Goal: Task Accomplishment & Management: Manage account settings

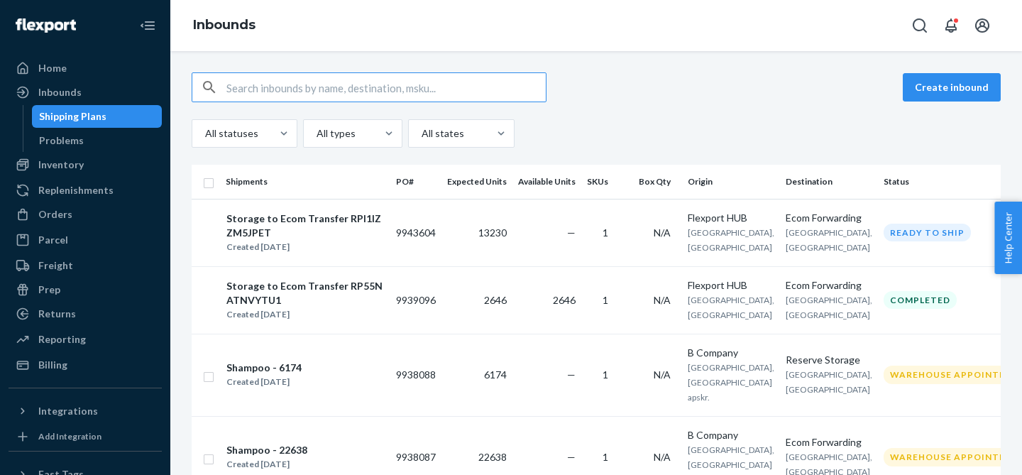
scroll to position [91, 0]
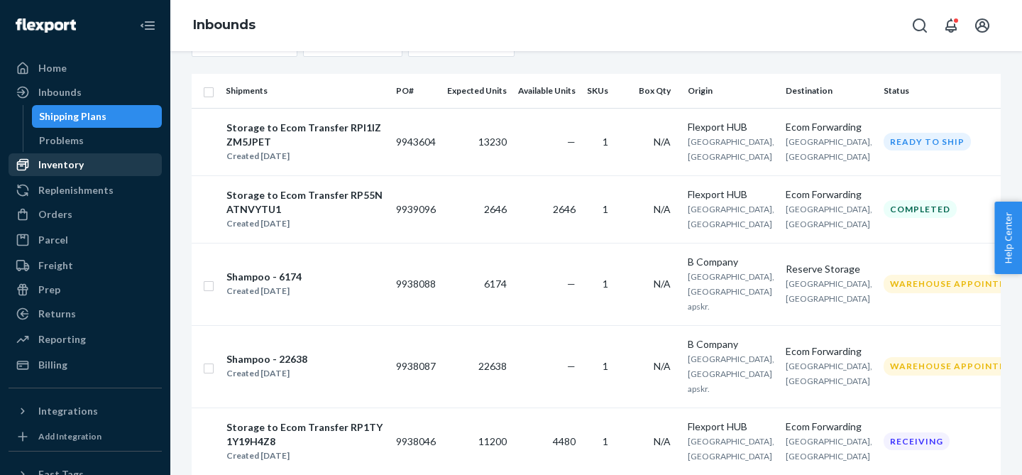
click at [77, 170] on div "Inventory" at bounding box center [60, 165] width 45 height 14
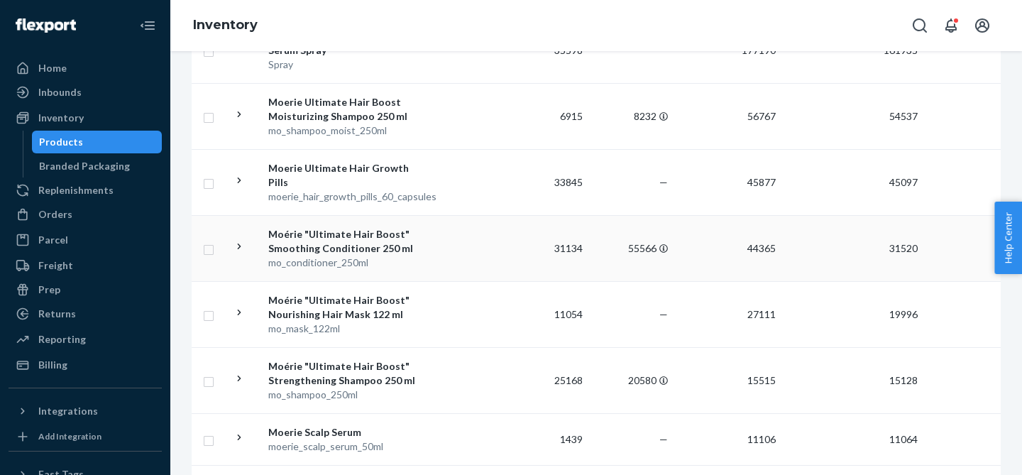
scroll to position [229, 0]
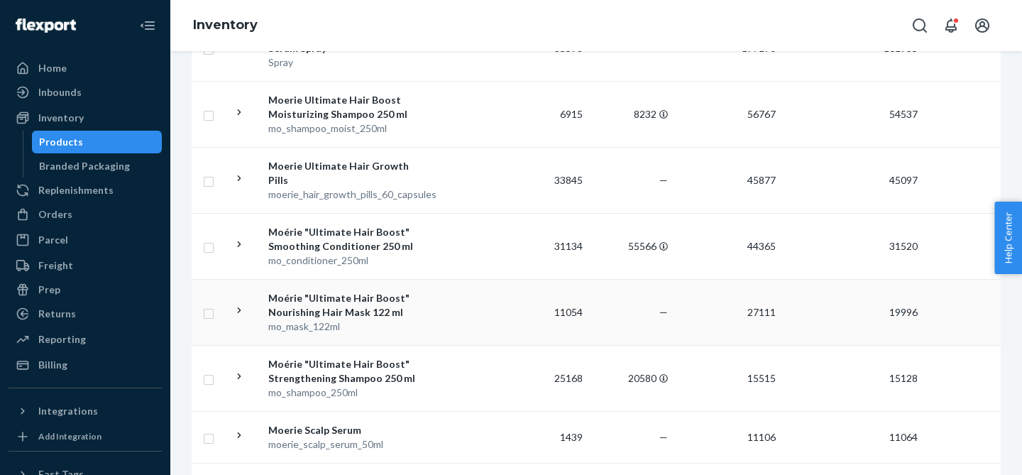
click at [239, 310] on icon at bounding box center [240, 310] width 4 height 6
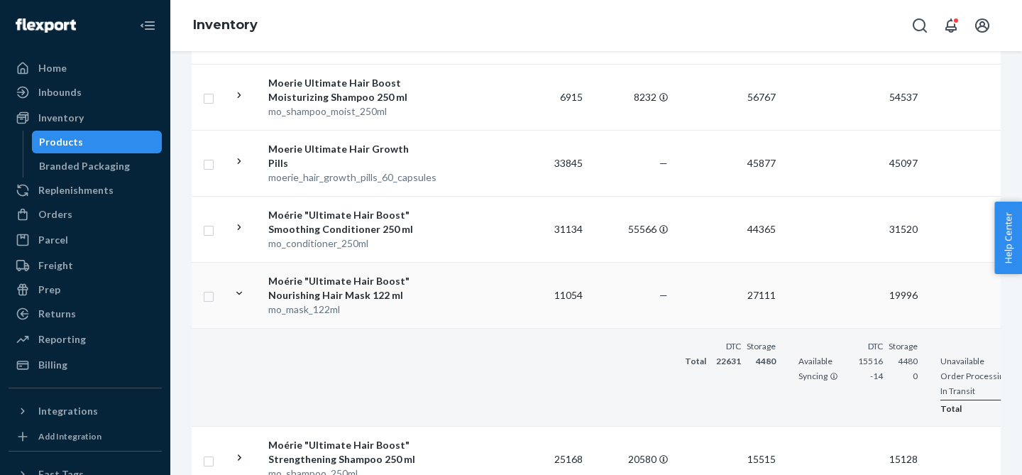
scroll to position [0, 6]
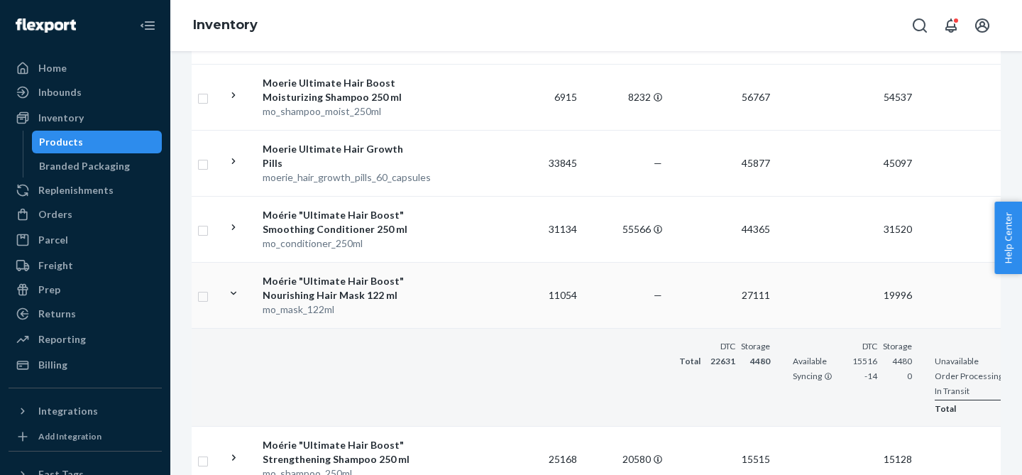
click at [454, 347] on td at bounding box center [457, 377] width 81 height 98
click at [383, 288] on div "Moérie "Ultimate Hair Boost" Nourishing Hair Mask 122 ml" at bounding box center [337, 288] width 148 height 28
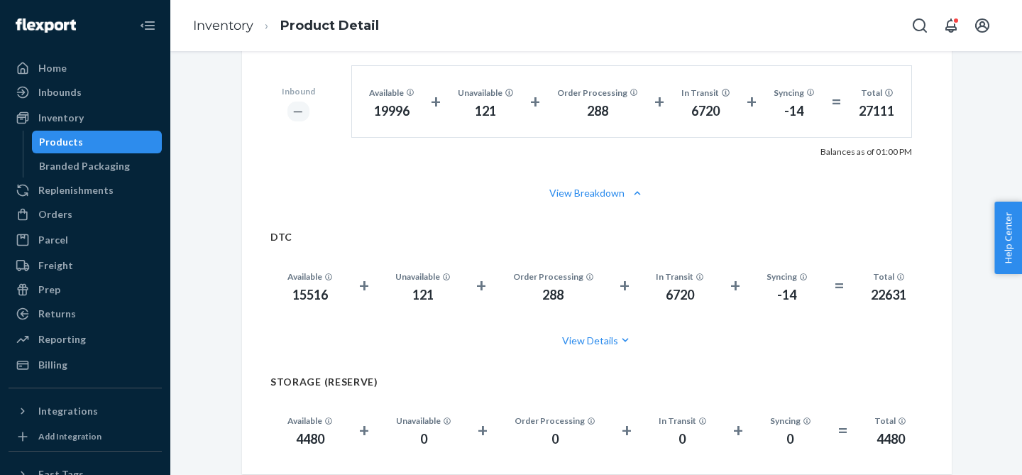
scroll to position [875, 0]
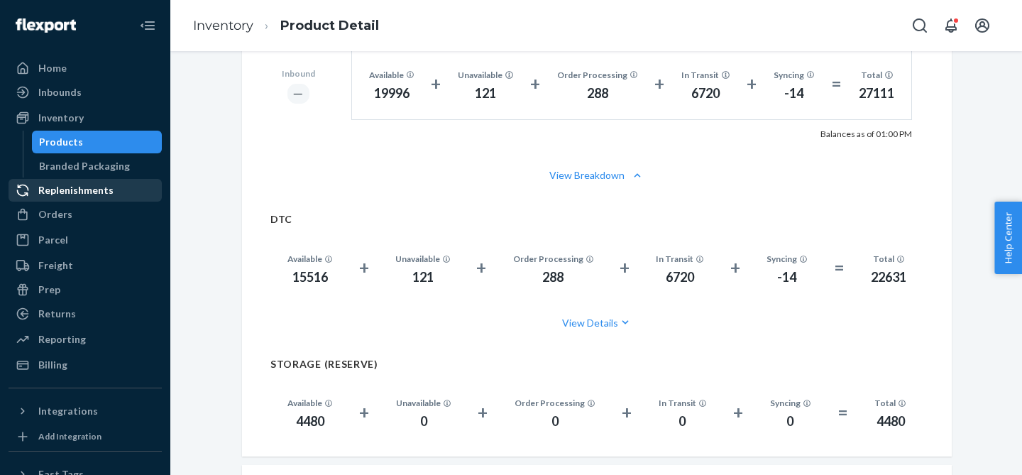
click at [76, 195] on div "Replenishments" at bounding box center [75, 190] width 75 height 14
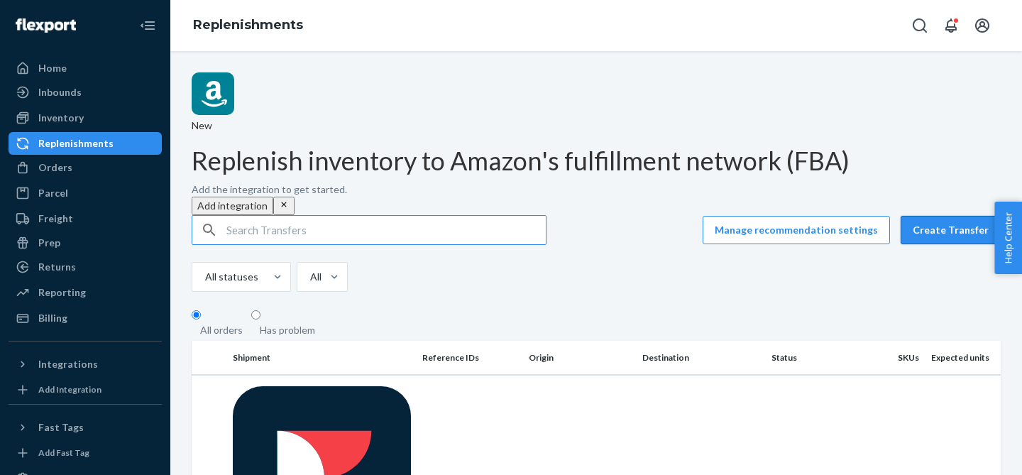
click at [941, 216] on button "Create Transfer" at bounding box center [951, 230] width 100 height 28
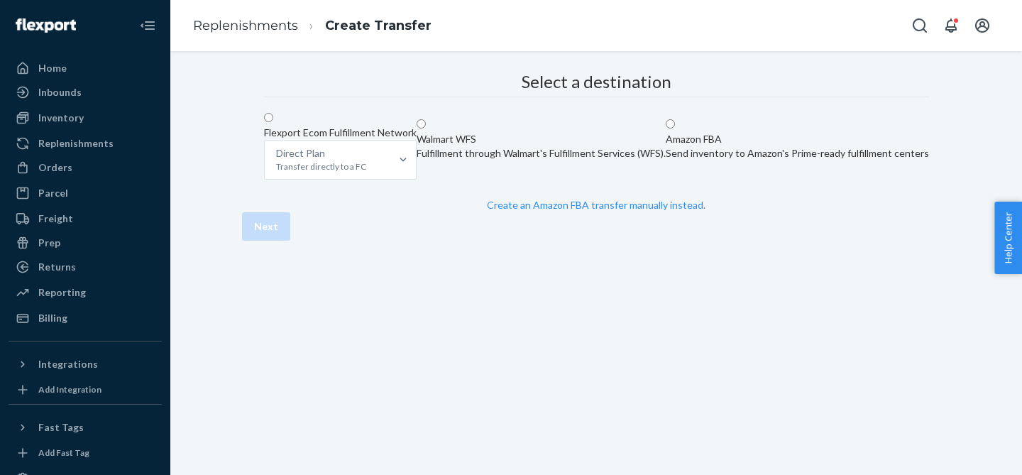
click at [273, 124] on span at bounding box center [273, 118] width 0 height 12
click at [273, 122] on input "Flexport Ecom Fulfillment Network Direct Plan Transfer directly to a FC" at bounding box center [268, 117] width 9 height 9
radio input "true"
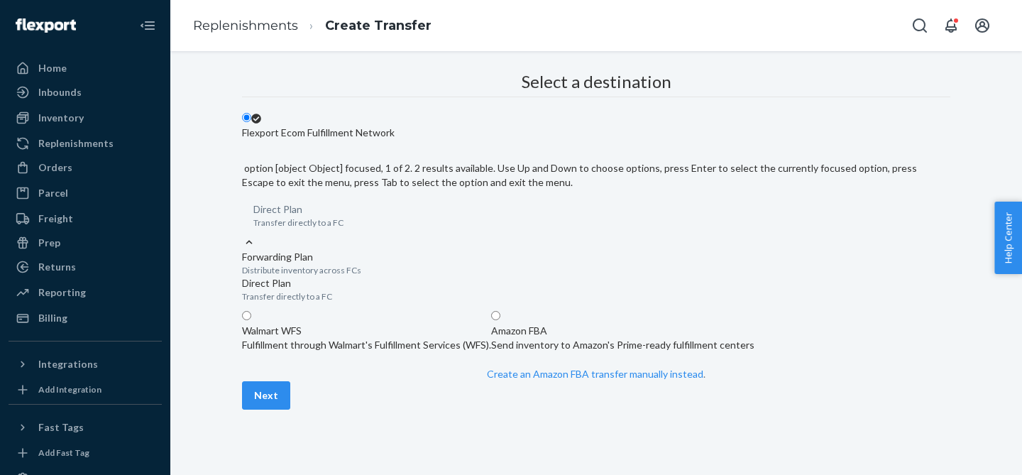
click at [603, 250] on p "Forwarding Plan" at bounding box center [596, 257] width 709 height 14
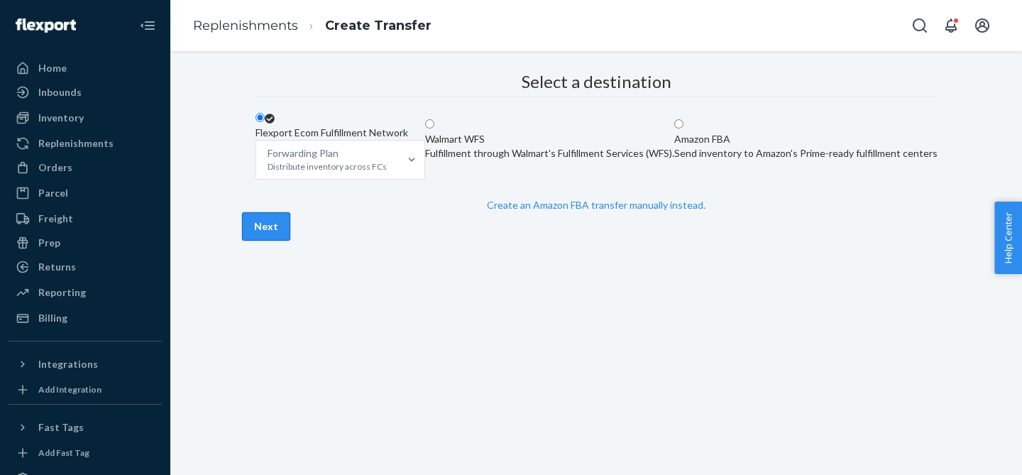
click at [290, 241] on button "Next" at bounding box center [266, 226] width 48 height 28
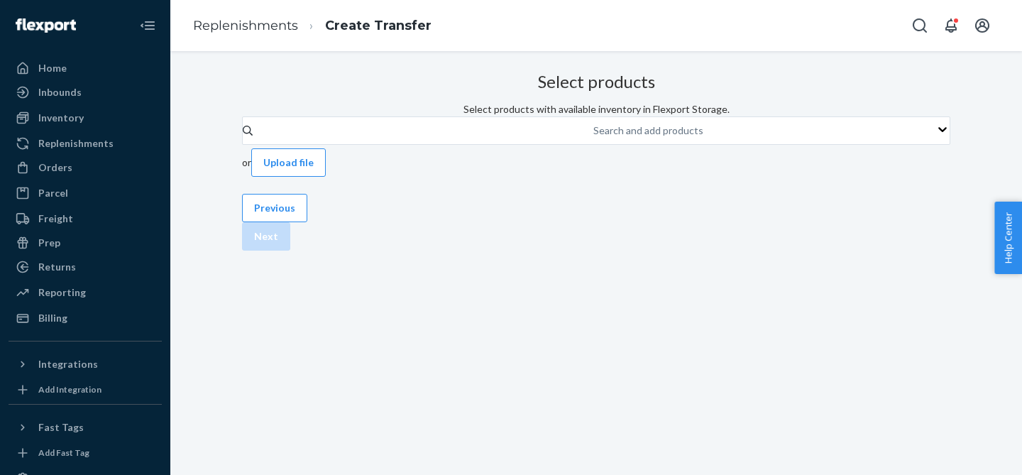
scroll to position [58, 0]
click at [594, 122] on div "Search and add products" at bounding box center [594, 130] width 1 height 17
click at [594, 124] on input "Search and add products" at bounding box center [594, 131] width 1 height 14
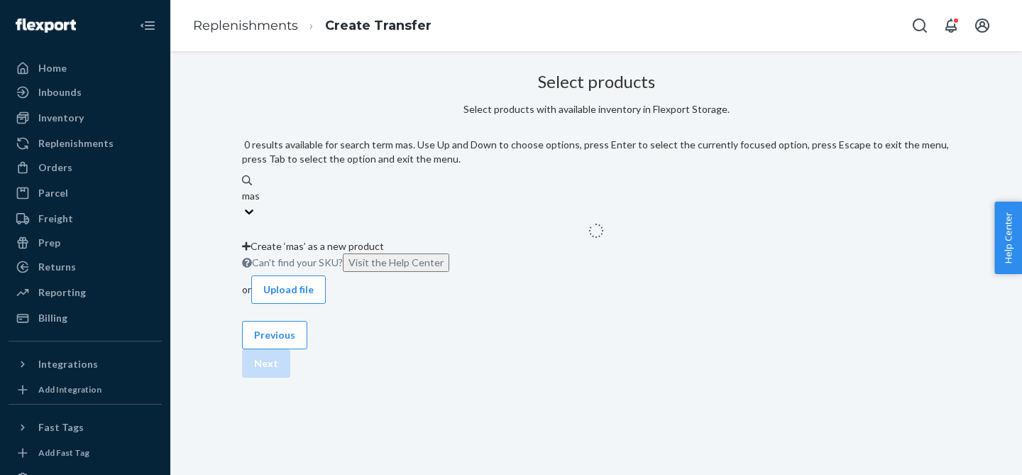
type input "mask"
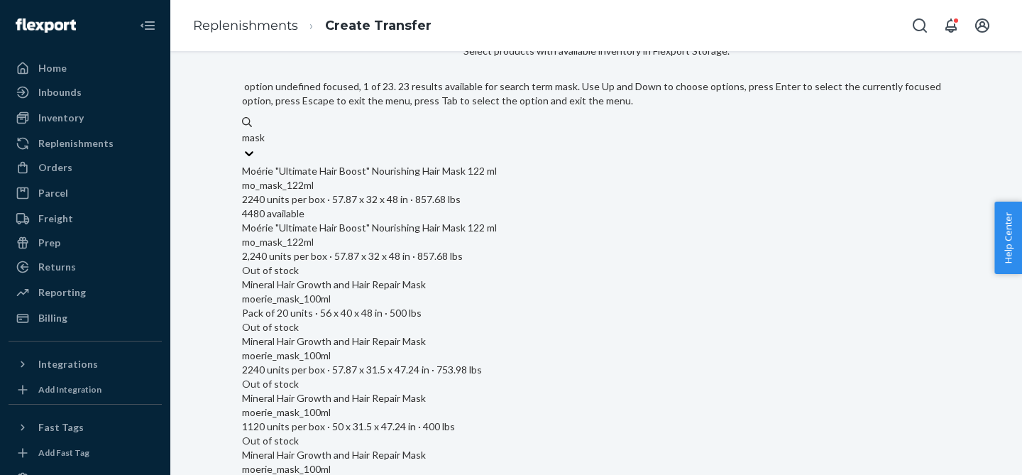
click at [527, 178] on div "mo_mask_122ml" at bounding box center [596, 185] width 709 height 14
click at [266, 145] on input "mask" at bounding box center [254, 138] width 24 height 14
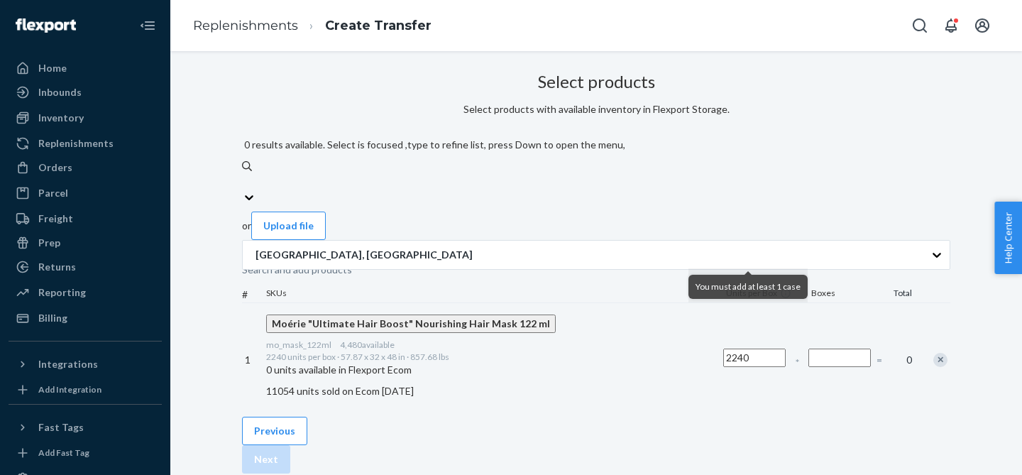
click at [809, 349] on input "Number of boxes" at bounding box center [840, 358] width 62 height 18
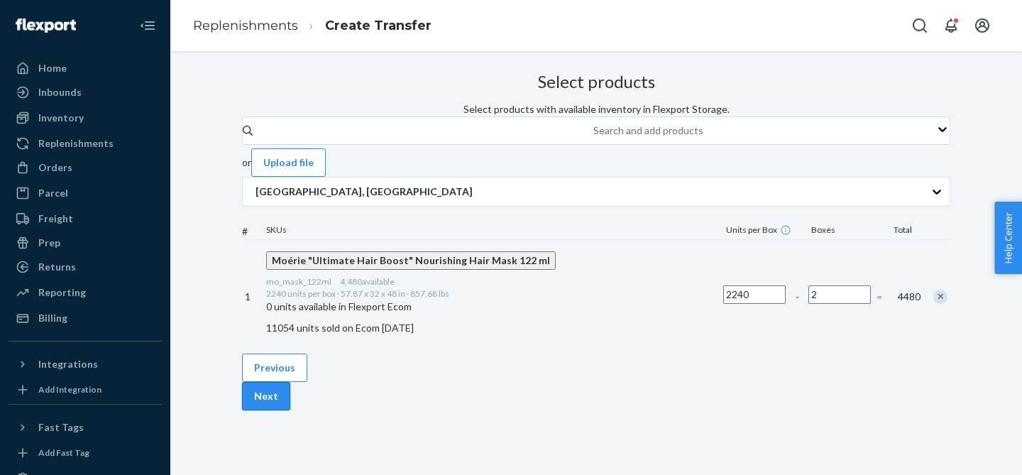
type input "2"
click at [290, 408] on button "Next" at bounding box center [266, 396] width 48 height 28
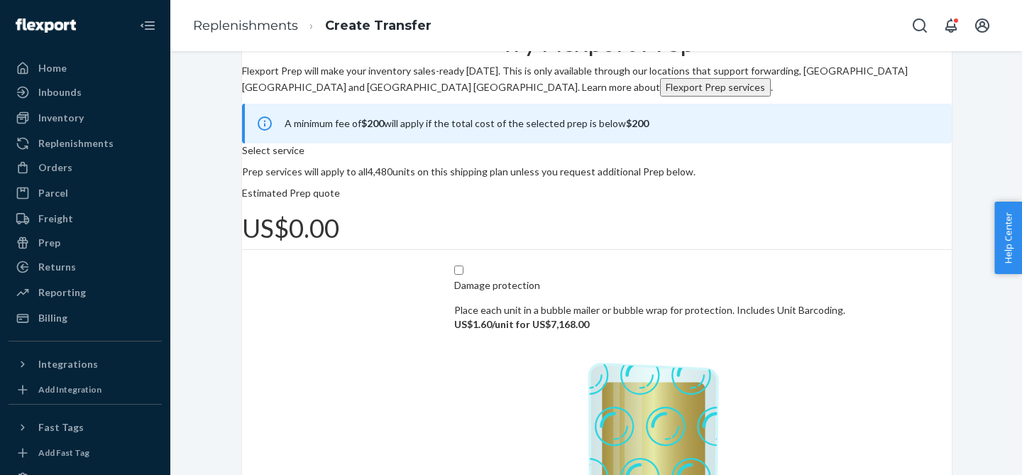
scroll to position [92, 0]
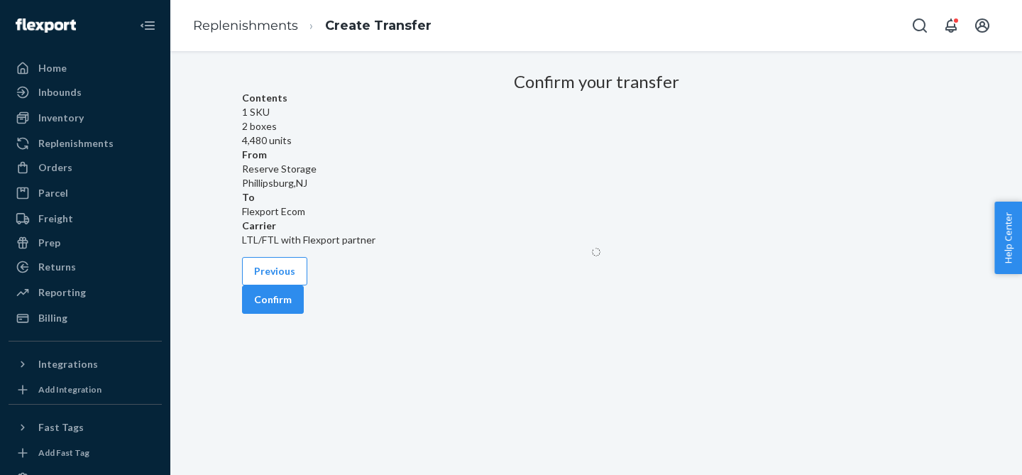
scroll to position [58, 0]
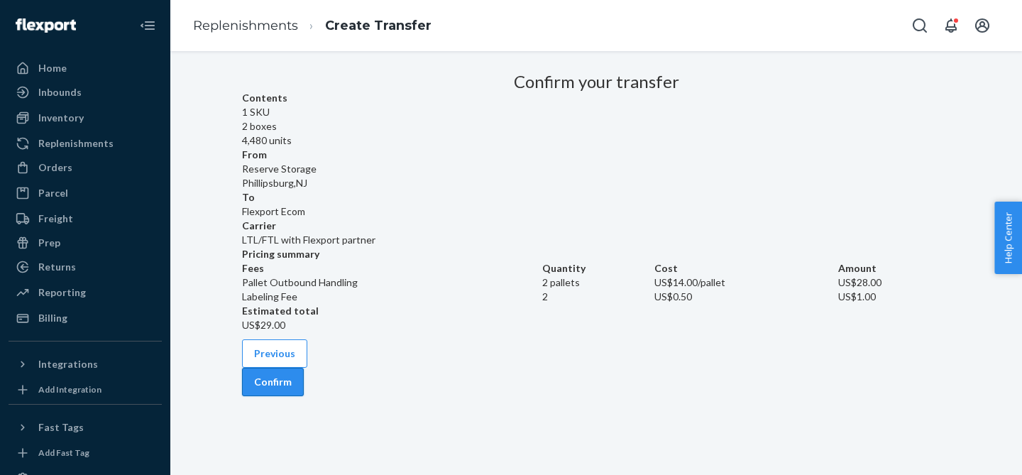
click at [304, 396] on button "Confirm" at bounding box center [273, 382] width 62 height 28
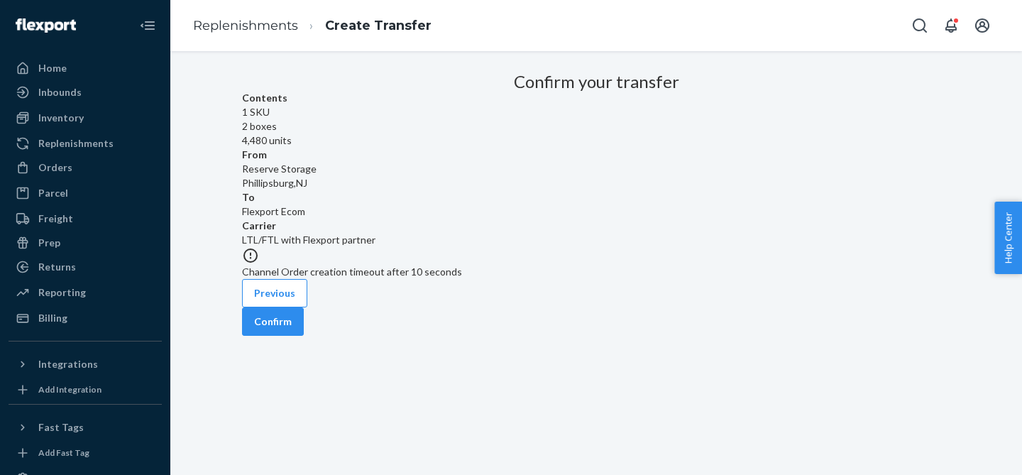
click at [814, 279] on div "Confirm your transfer Contents 1 SKU 2 boxes 4,480 units From Reserve Storage […" at bounding box center [596, 173] width 709 height 212
click at [304, 336] on button "Confirm" at bounding box center [273, 321] width 62 height 28
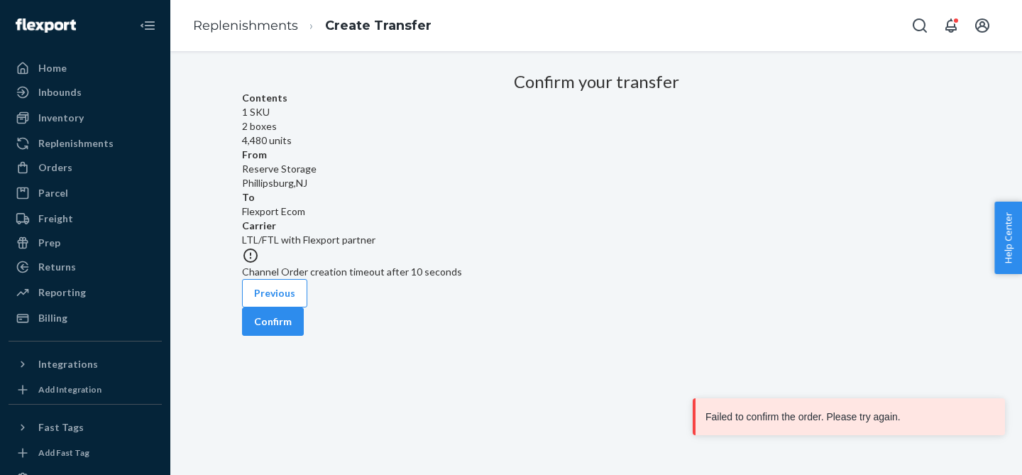
click at [625, 336] on div "Previous Confirm" at bounding box center [596, 307] width 709 height 57
click at [302, 307] on button "Previous" at bounding box center [274, 293] width 65 height 28
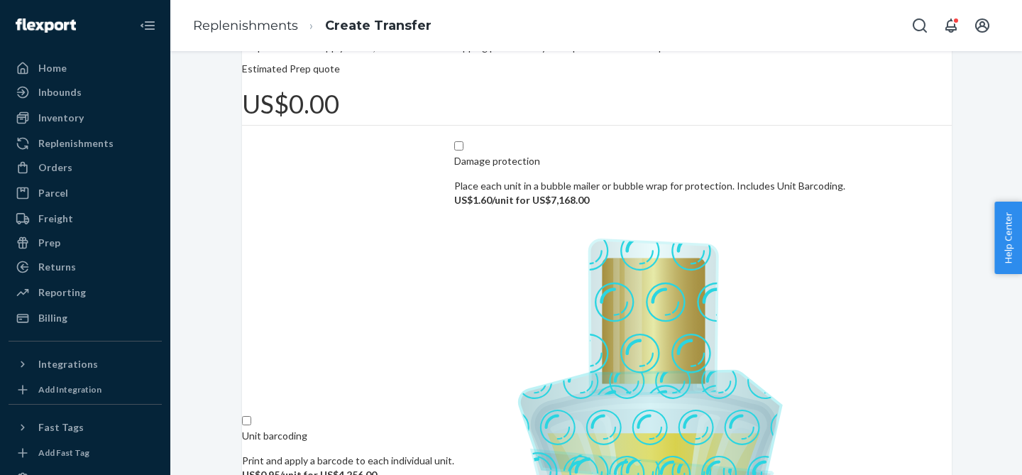
scroll to position [248, 0]
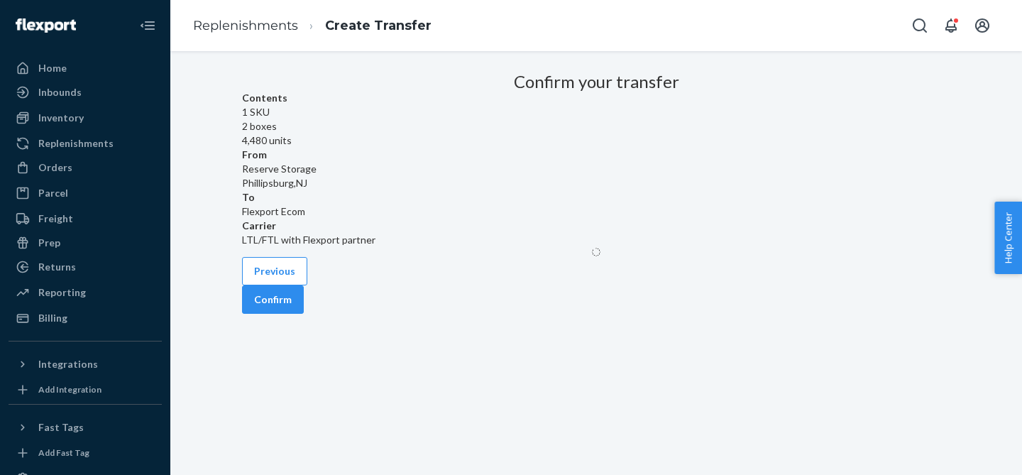
scroll to position [58, 0]
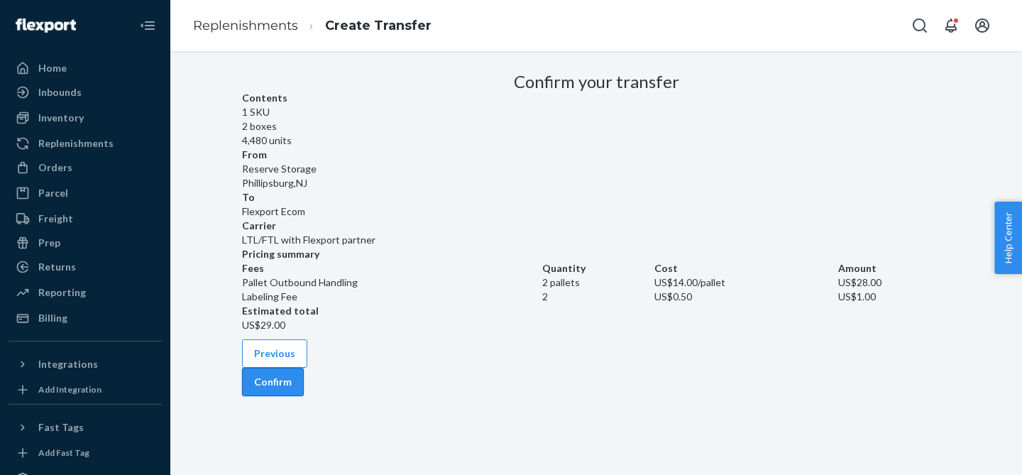
click at [304, 396] on button "Confirm" at bounding box center [273, 382] width 62 height 28
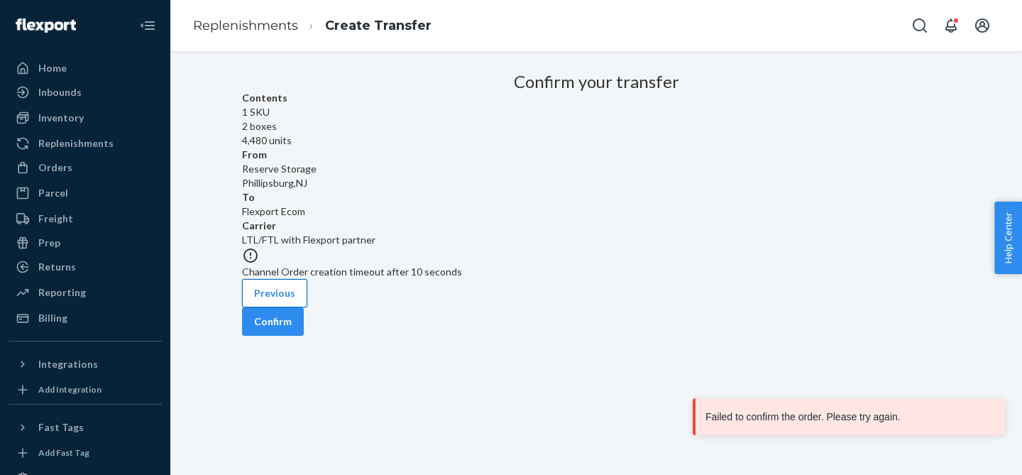
click at [307, 307] on button "Previous" at bounding box center [274, 293] width 65 height 28
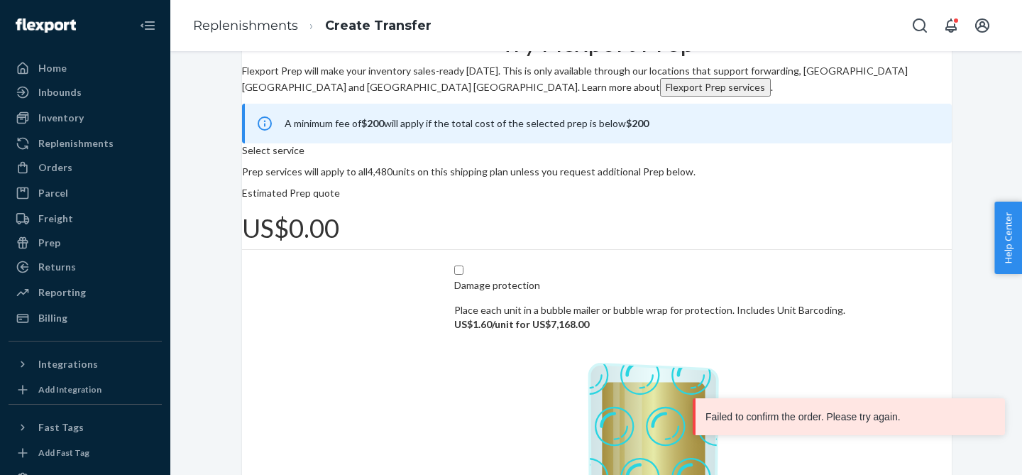
scroll to position [92, 0]
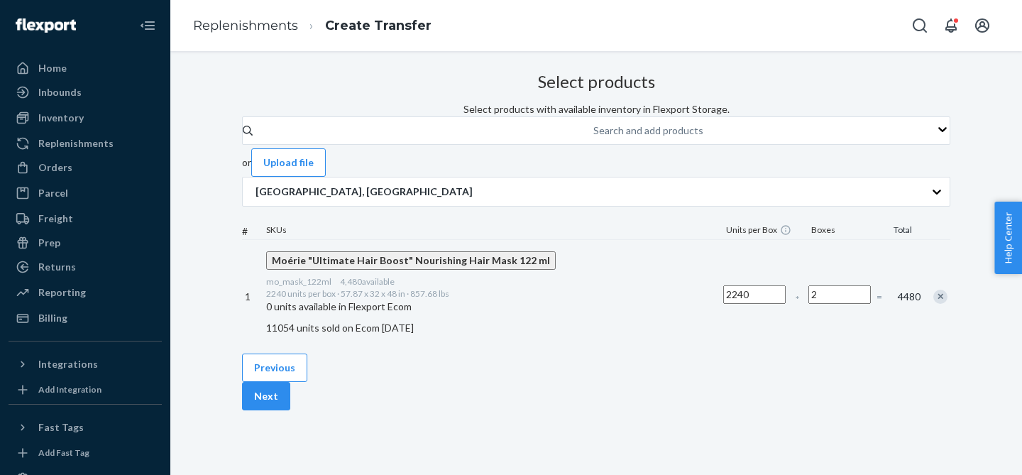
scroll to position [58, 0]
click at [119, 148] on div "Replenishments" at bounding box center [85, 143] width 151 height 20
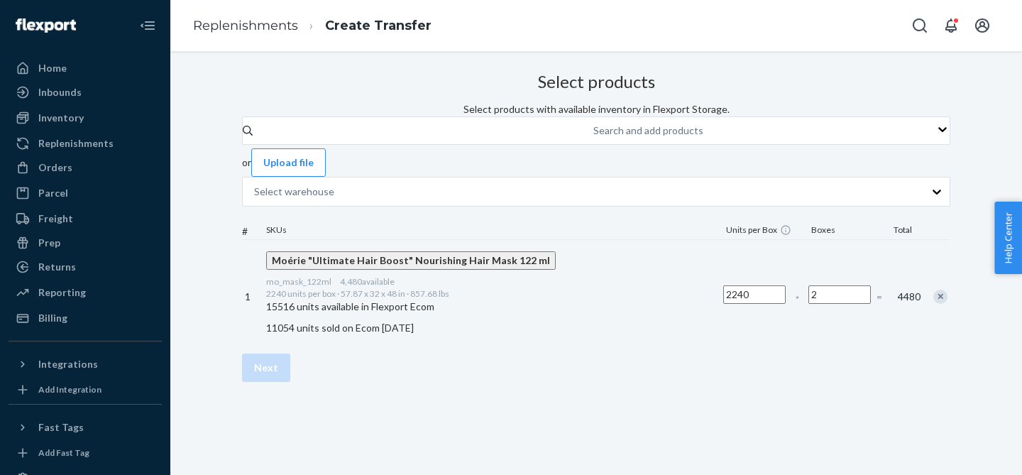
scroll to position [58, 0]
click at [290, 382] on button "Next" at bounding box center [266, 368] width 48 height 28
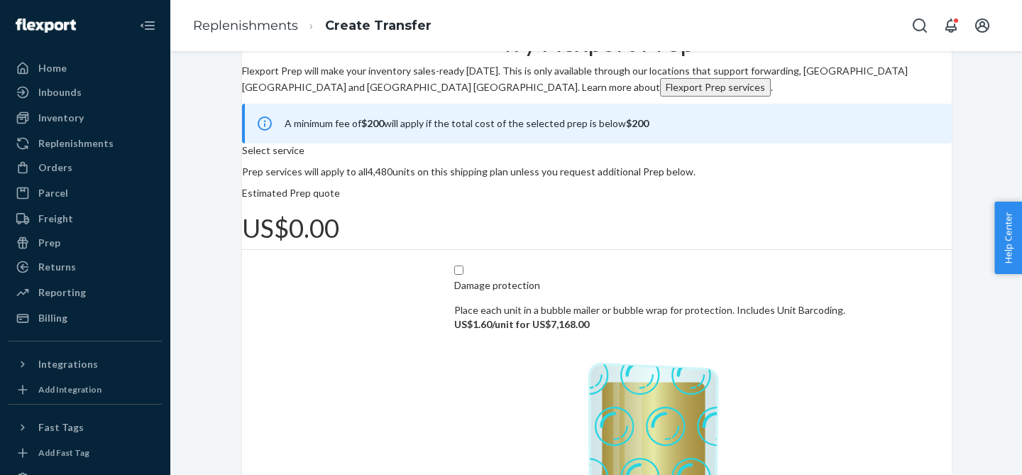
scroll to position [92, 0]
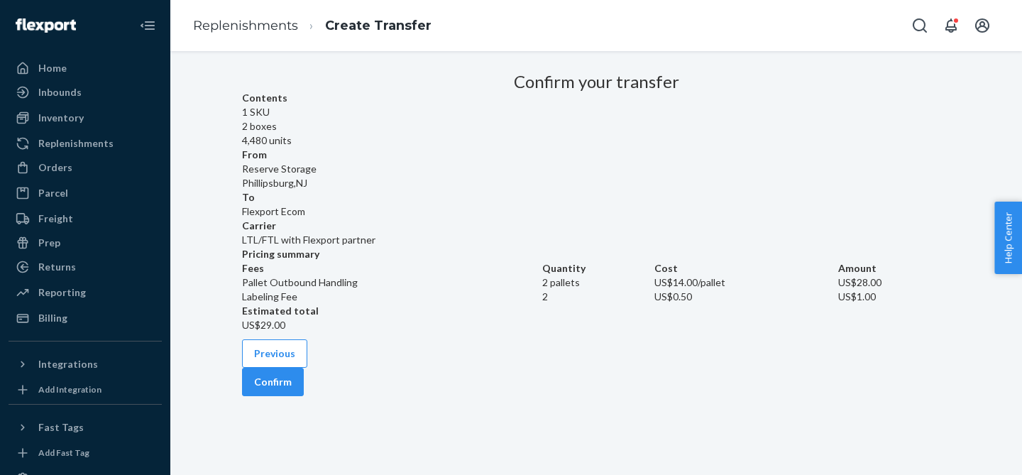
click at [891, 396] on div "Previous Confirm" at bounding box center [596, 367] width 709 height 57
click at [304, 396] on button "Confirm" at bounding box center [273, 382] width 62 height 28
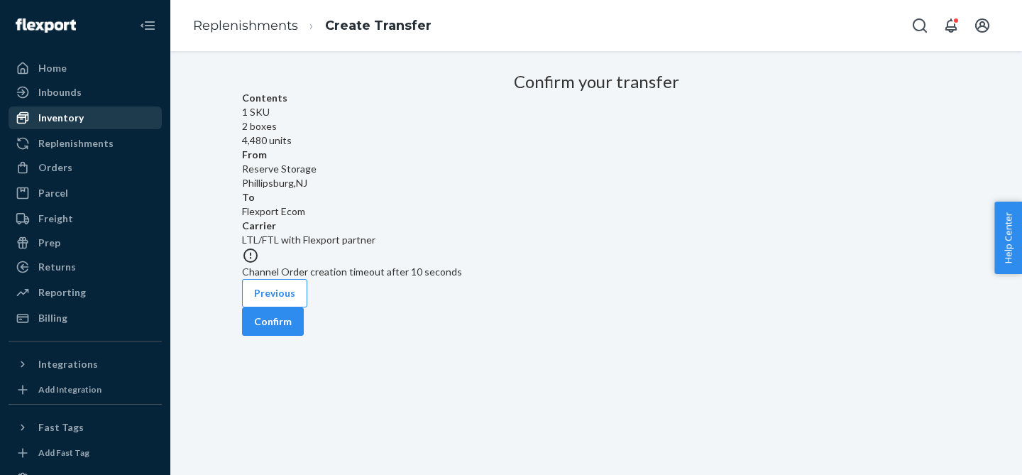
click at [75, 123] on div "Inventory" at bounding box center [60, 118] width 45 height 14
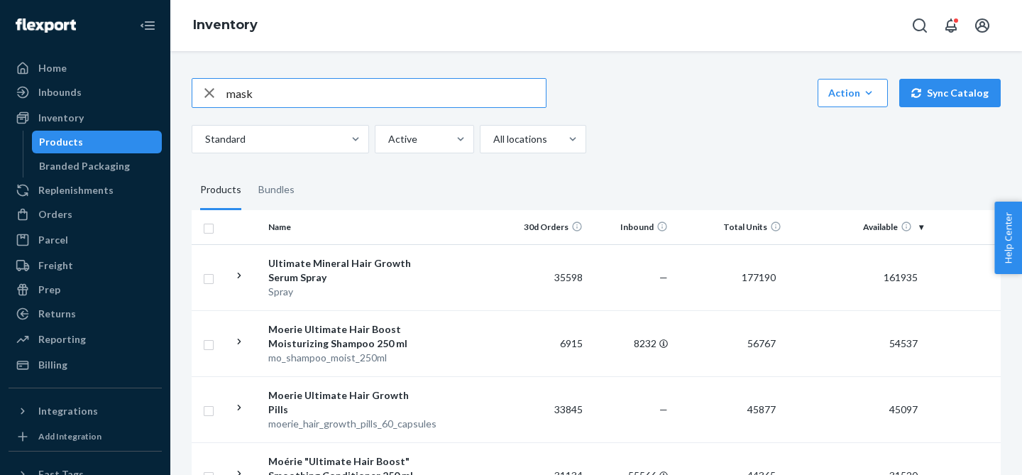
type input "mask"
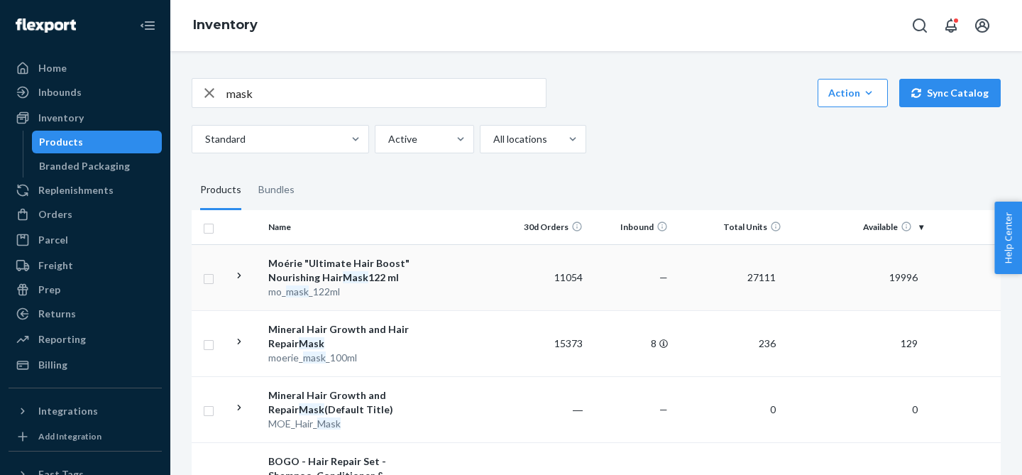
click at [241, 275] on icon at bounding box center [239, 275] width 13 height 13
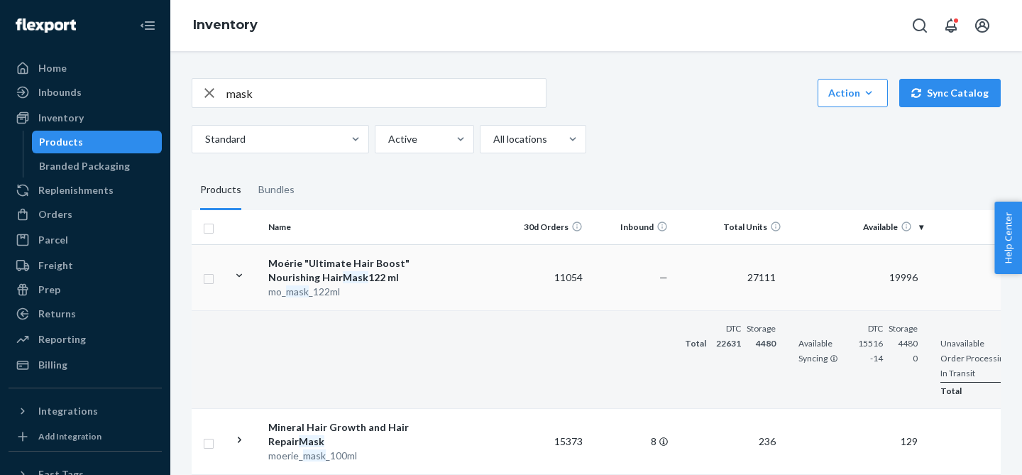
click at [518, 332] on td at bounding box center [545, 359] width 85 height 98
click at [474, 285] on td at bounding box center [462, 277] width 81 height 66
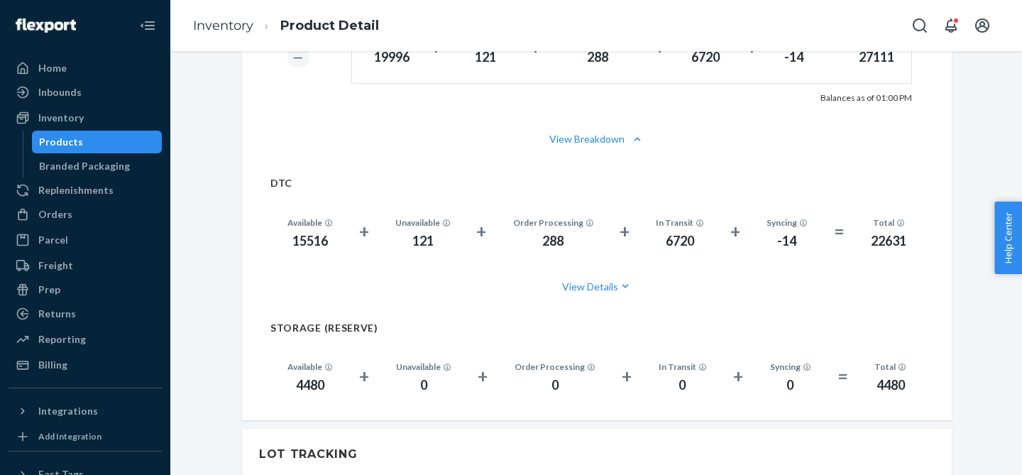
scroll to position [912, 0]
click at [587, 282] on button "View Details" at bounding box center [596, 286] width 653 height 38
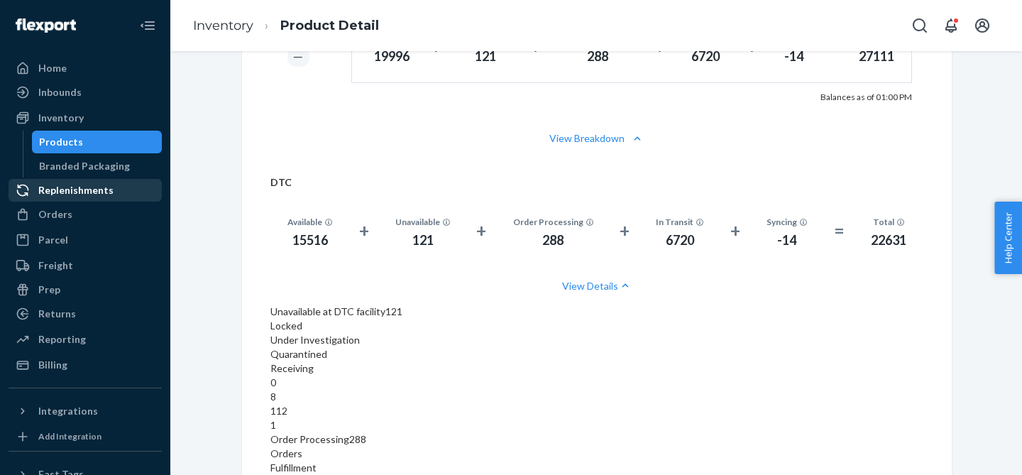
click at [65, 186] on div "Replenishments" at bounding box center [75, 190] width 75 height 14
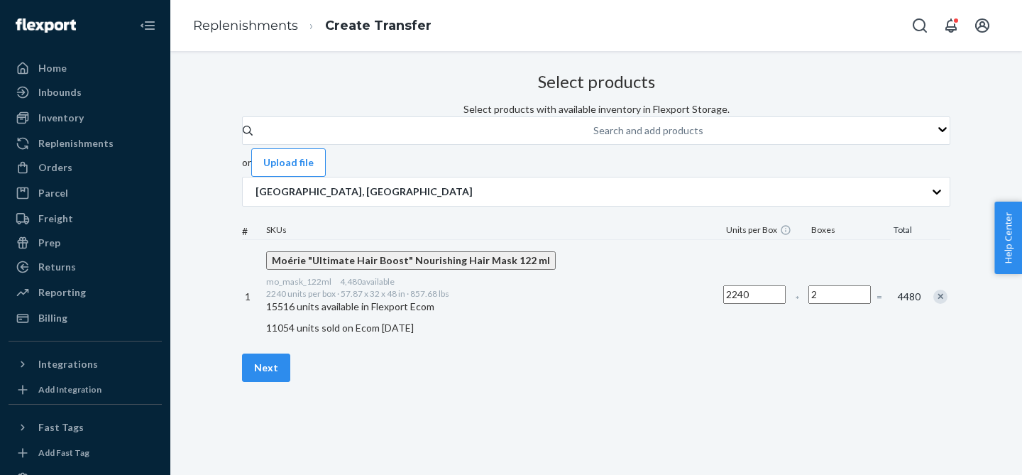
scroll to position [58, 0]
click at [290, 382] on button "Next" at bounding box center [266, 368] width 48 height 28
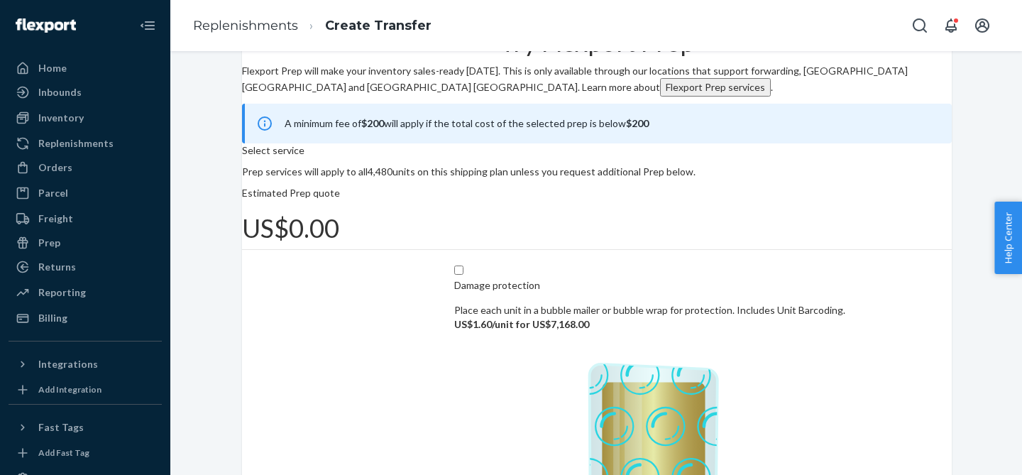
scroll to position [92, 0]
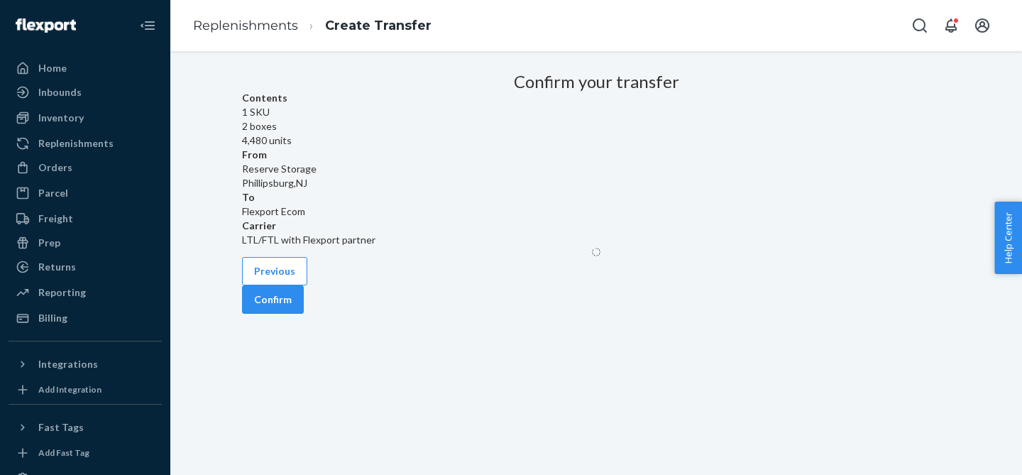
scroll to position [58, 0]
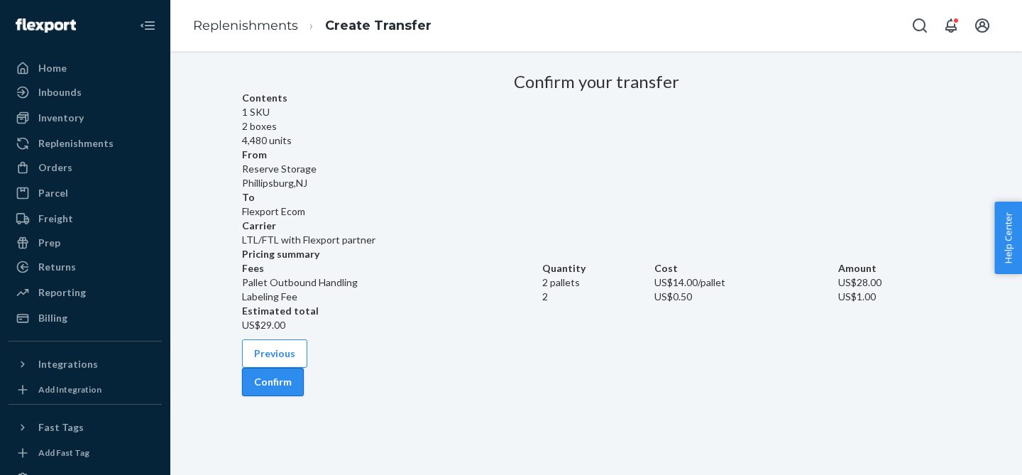
click at [304, 396] on button "Confirm" at bounding box center [273, 382] width 62 height 28
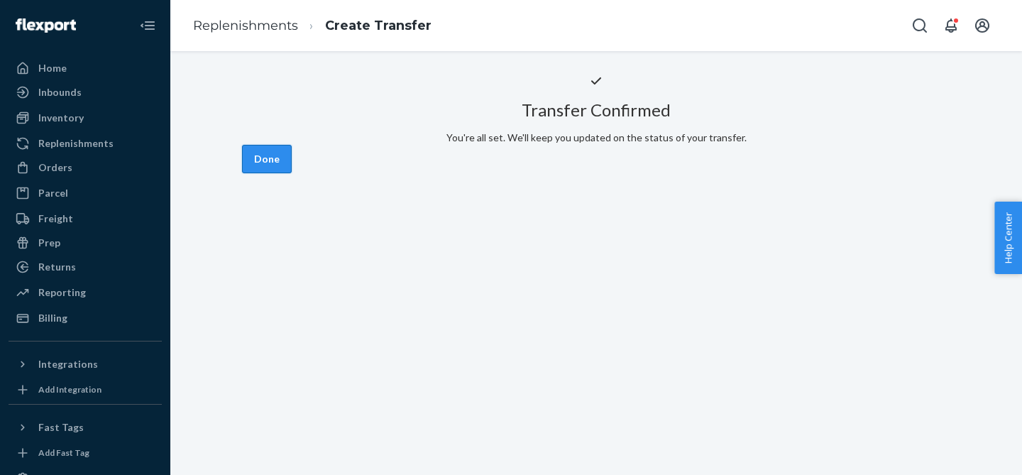
click at [292, 173] on button "Done" at bounding box center [267, 159] width 50 height 28
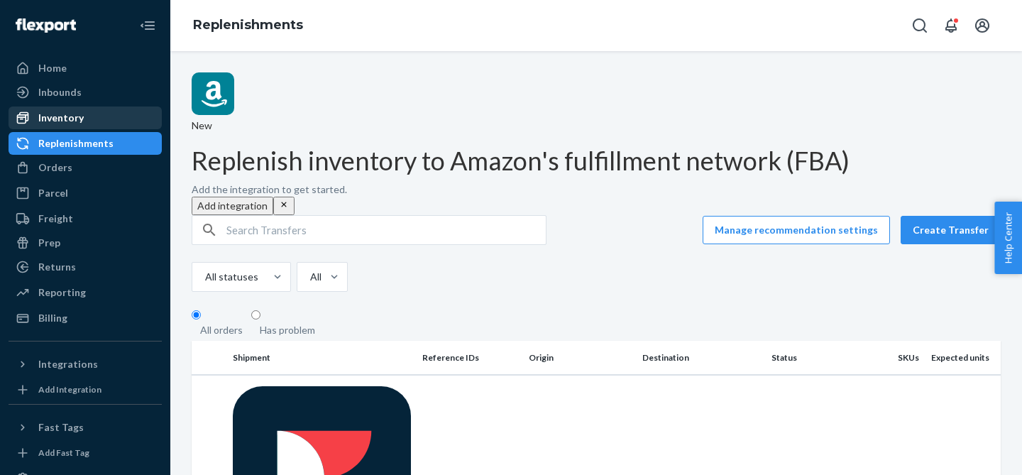
click at [79, 120] on div "Inventory" at bounding box center [60, 118] width 45 height 14
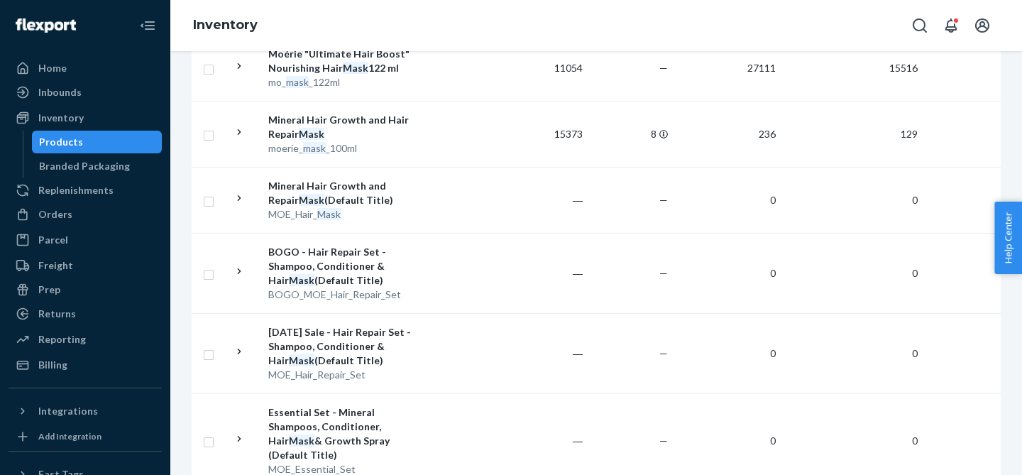
scroll to position [248, 0]
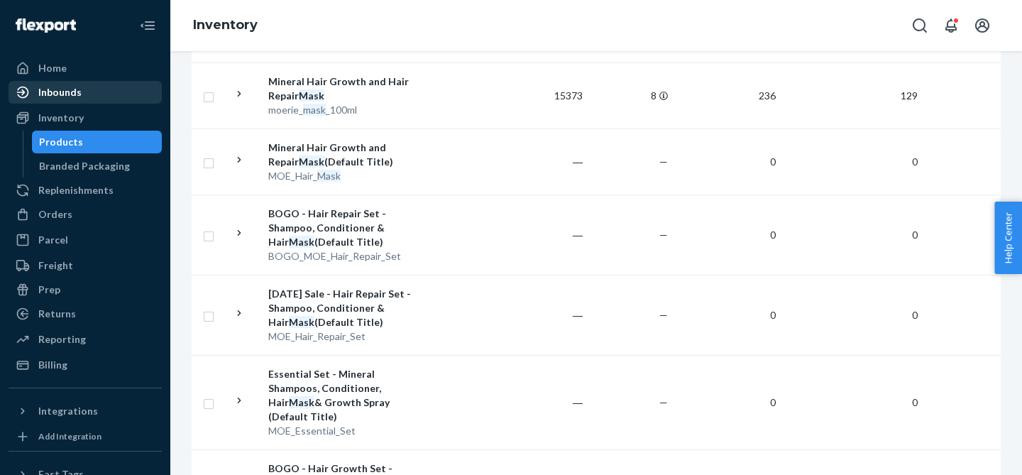
click at [60, 97] on div "Inbounds" at bounding box center [59, 92] width 43 height 14
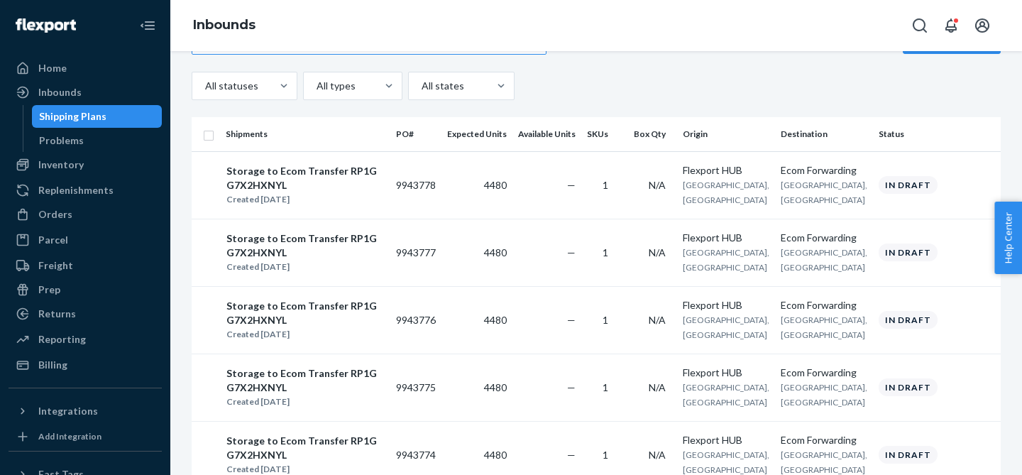
scroll to position [48, 0]
click at [63, 88] on div "Inbounds" at bounding box center [59, 92] width 43 height 14
click at [102, 100] on div "Inbounds" at bounding box center [85, 92] width 151 height 20
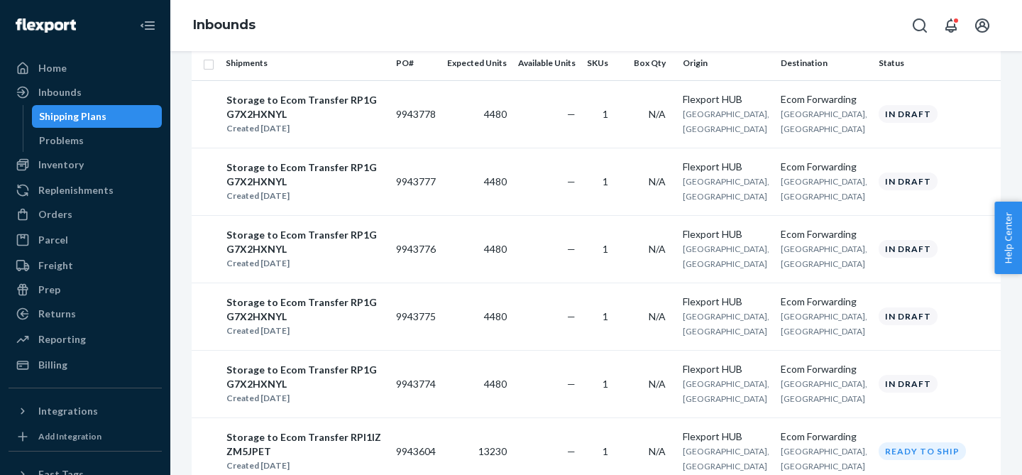
scroll to position [116, 0]
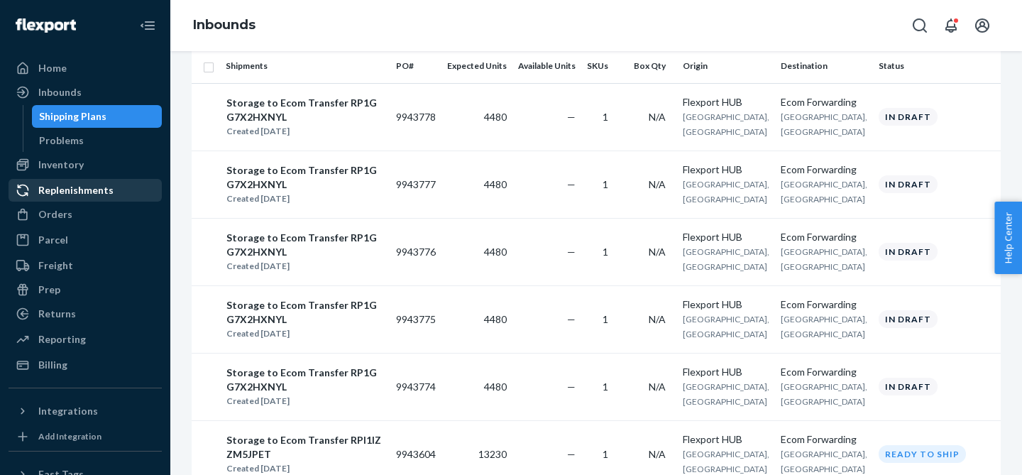
click at [82, 191] on div "Replenishments" at bounding box center [75, 190] width 75 height 14
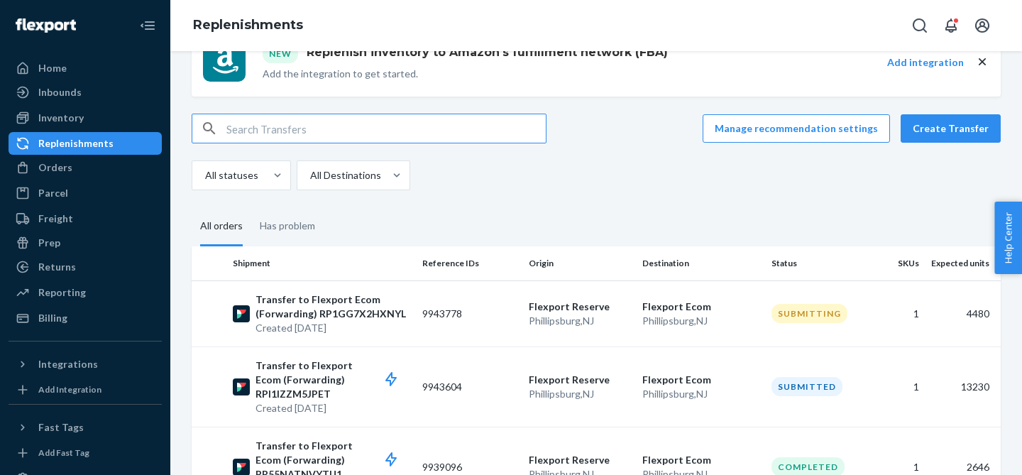
scroll to position [47, 0]
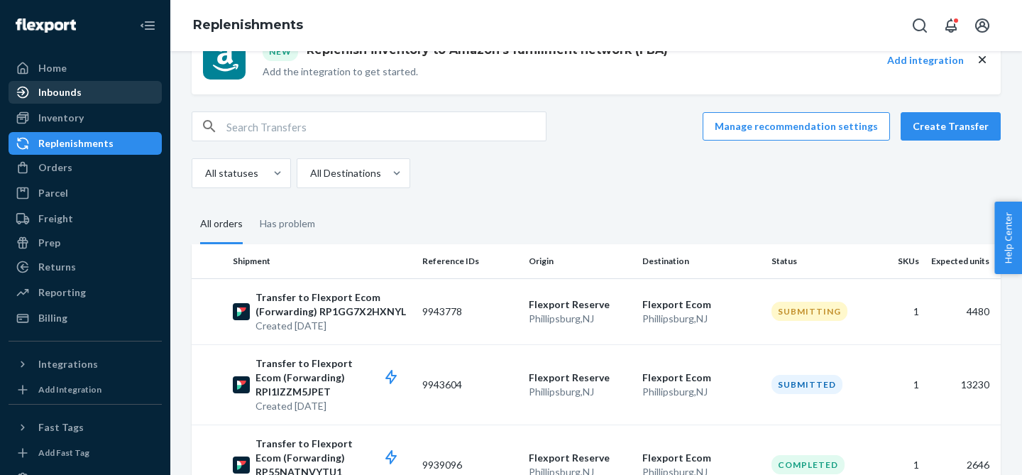
click at [82, 99] on div "Inbounds" at bounding box center [85, 92] width 151 height 20
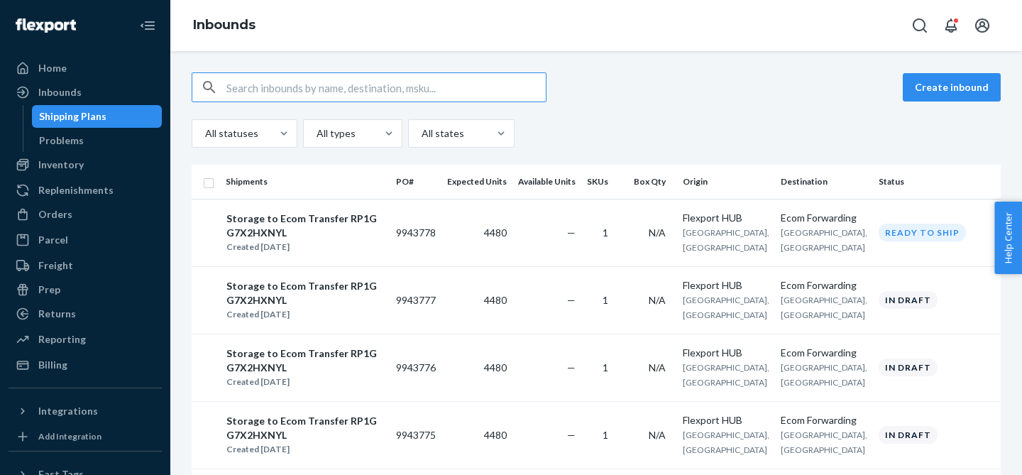
click at [206, 185] on input "checkbox" at bounding box center [208, 181] width 11 height 15
checkbox input "true"
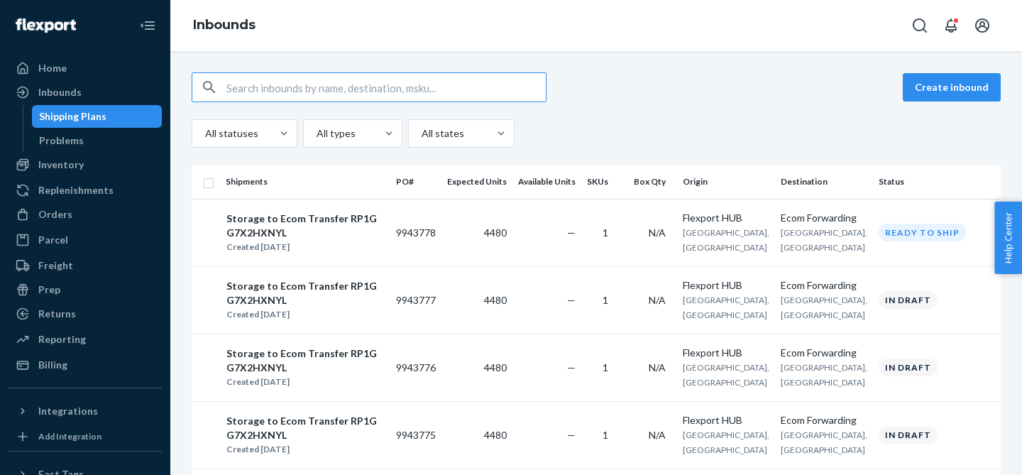
checkbox input "true"
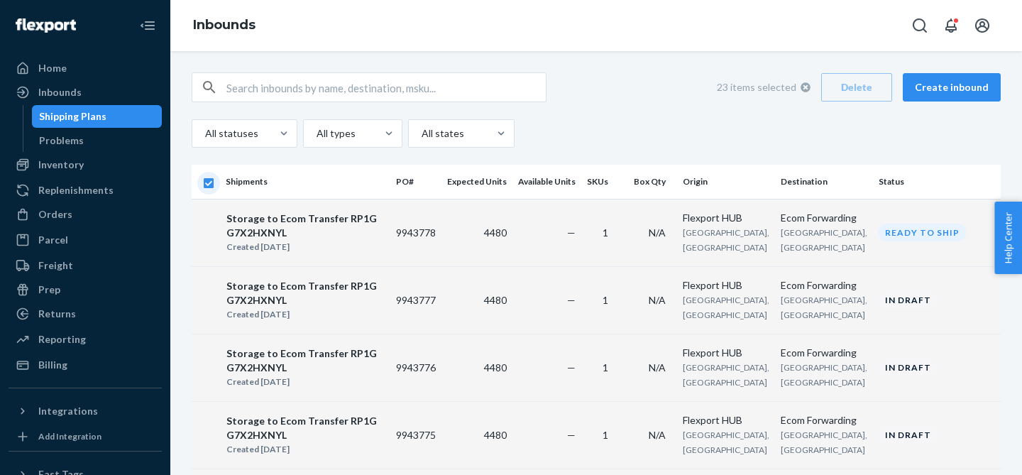
click at [206, 185] on input "checkbox" at bounding box center [208, 181] width 11 height 15
checkbox input "false"
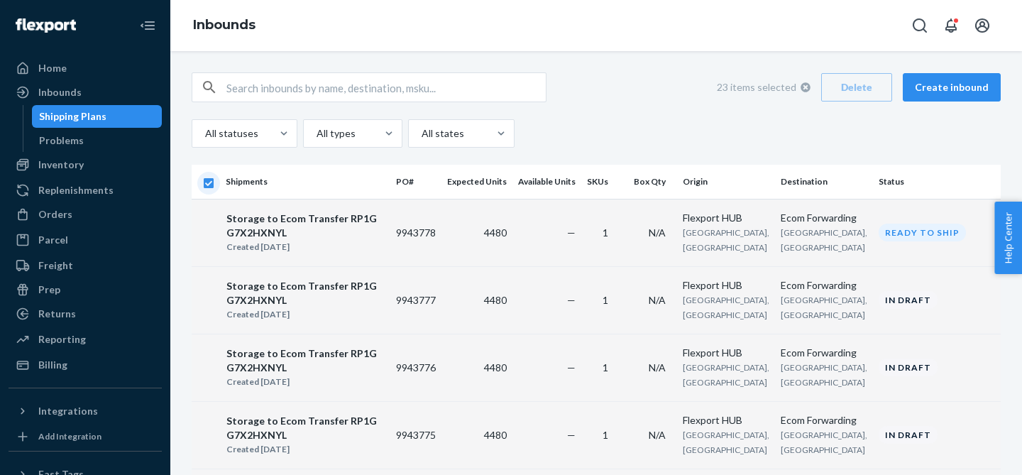
checkbox input "false"
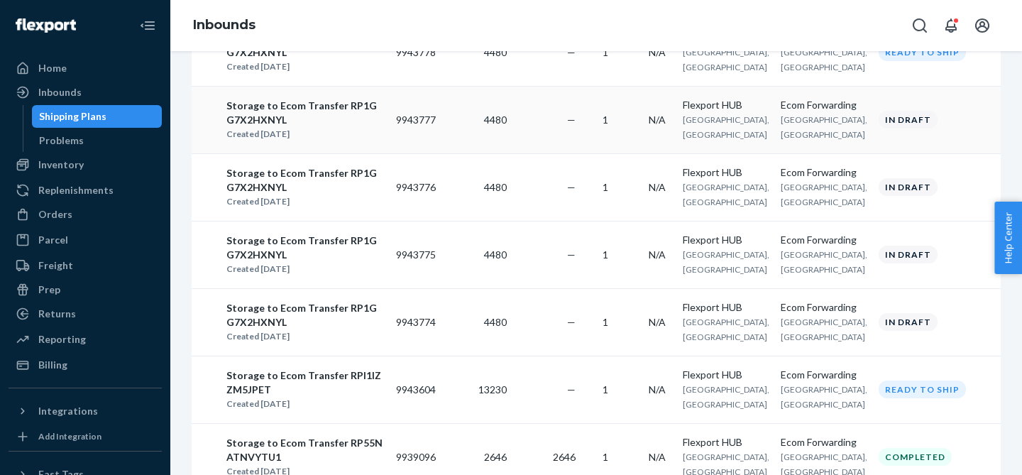
scroll to position [155, 0]
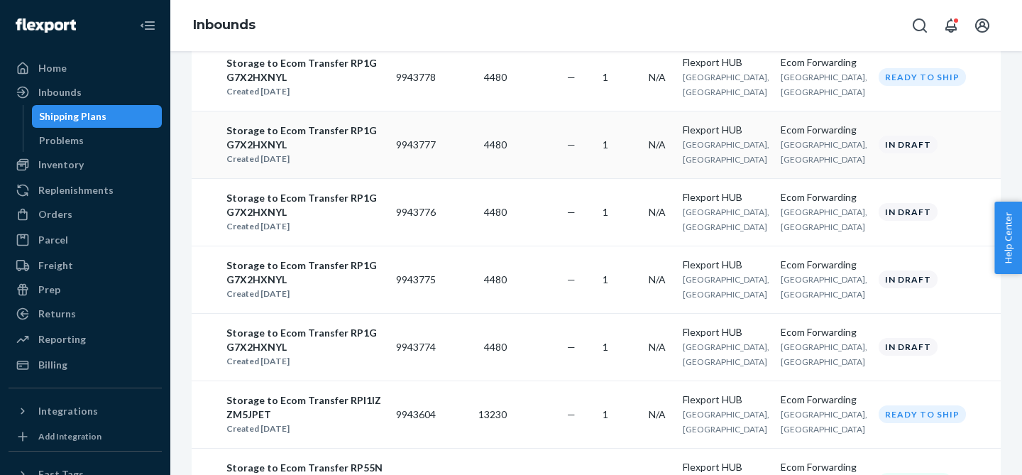
click at [312, 166] on div "Storage to Ecom Transfer RP1GG7X2HXNYL Created Sep 22, 2025" at bounding box center [305, 145] width 159 height 44
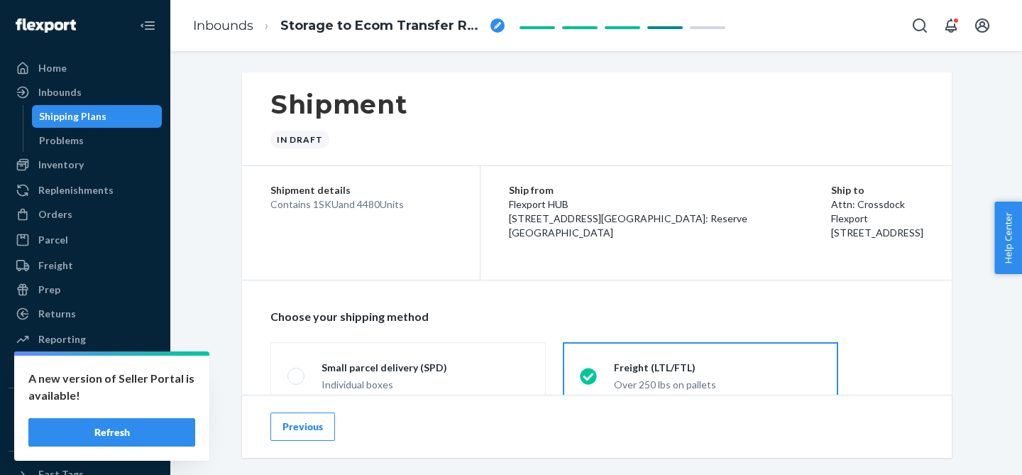
click at [128, 431] on button "Refresh" at bounding box center [111, 432] width 167 height 28
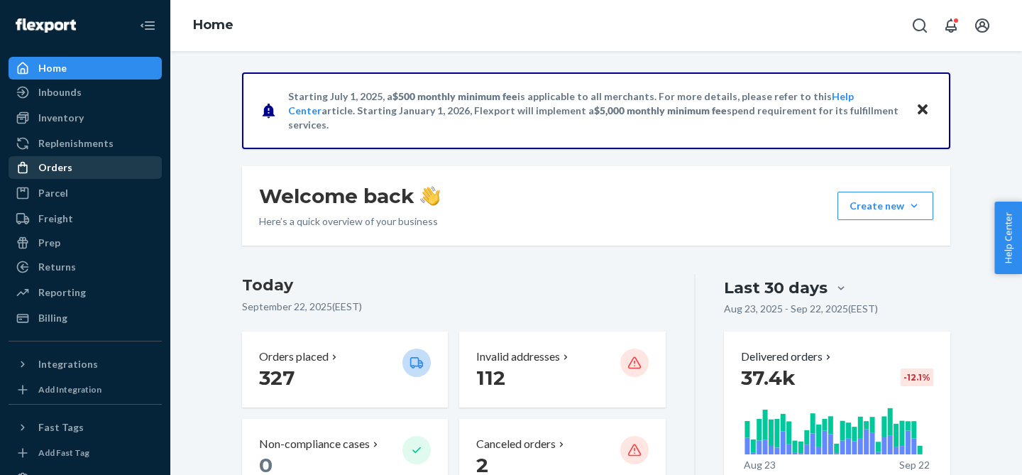
click at [76, 164] on div "Orders" at bounding box center [85, 168] width 151 height 20
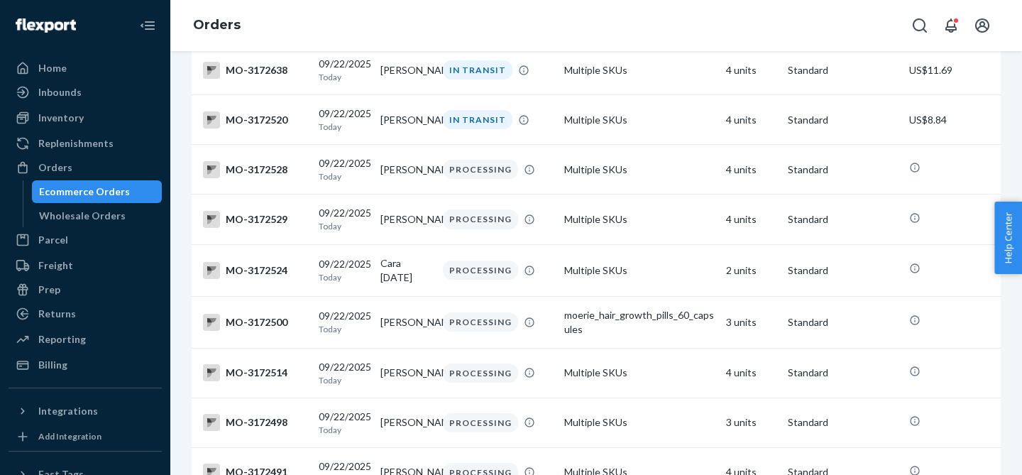
scroll to position [2094, 0]
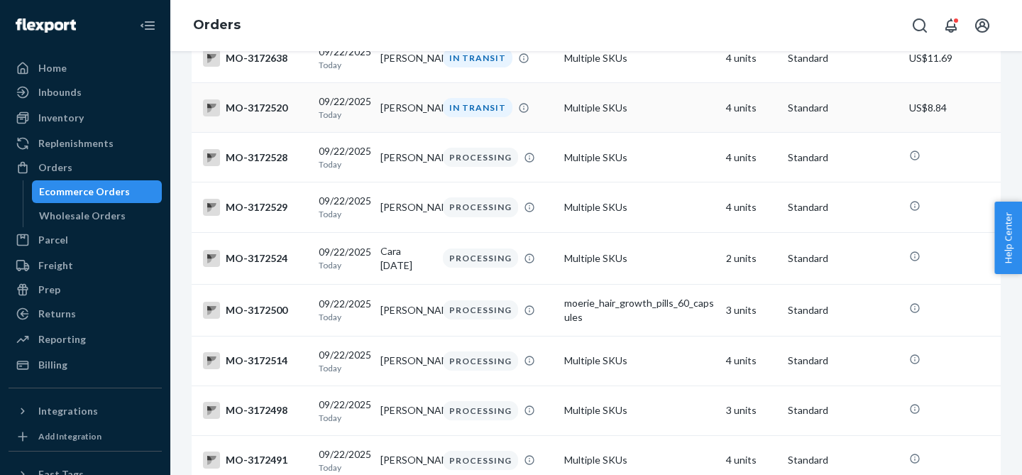
click at [351, 121] on p "Today" at bounding box center [344, 115] width 50 height 12
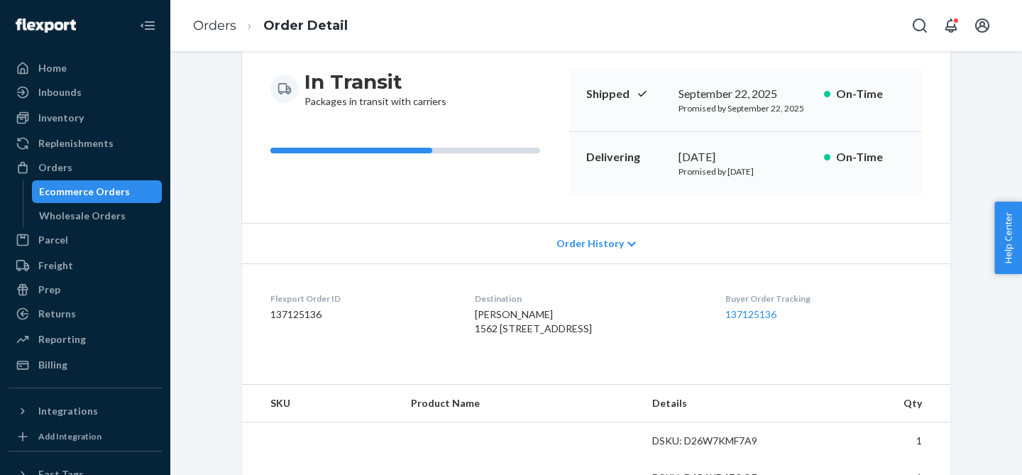
scroll to position [187, 0]
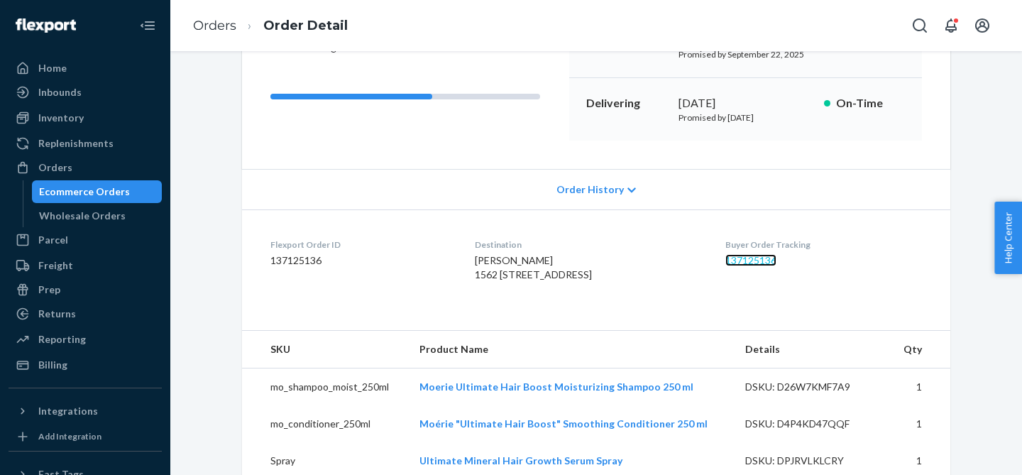
click at [733, 262] on link "137125136" at bounding box center [751, 260] width 51 height 12
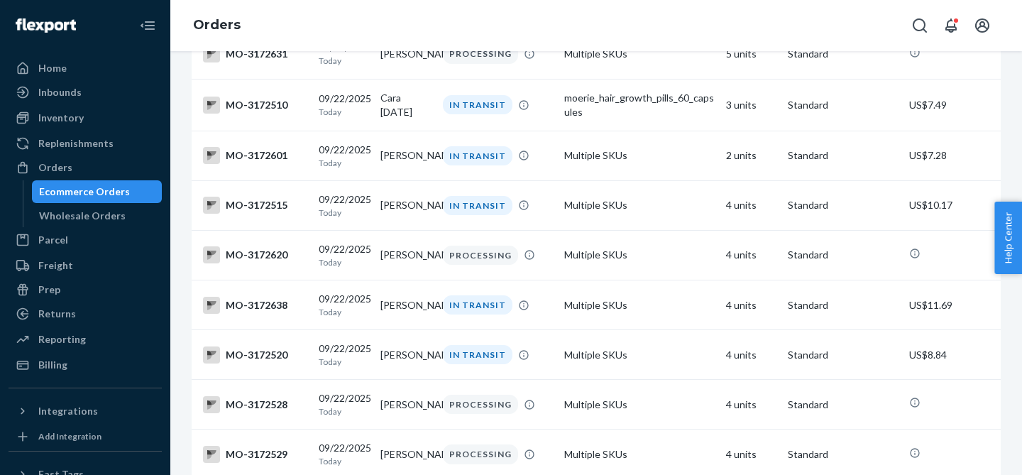
scroll to position [1849, 0]
click at [481, 214] on div "IN TRANSIT" at bounding box center [478, 204] width 70 height 19
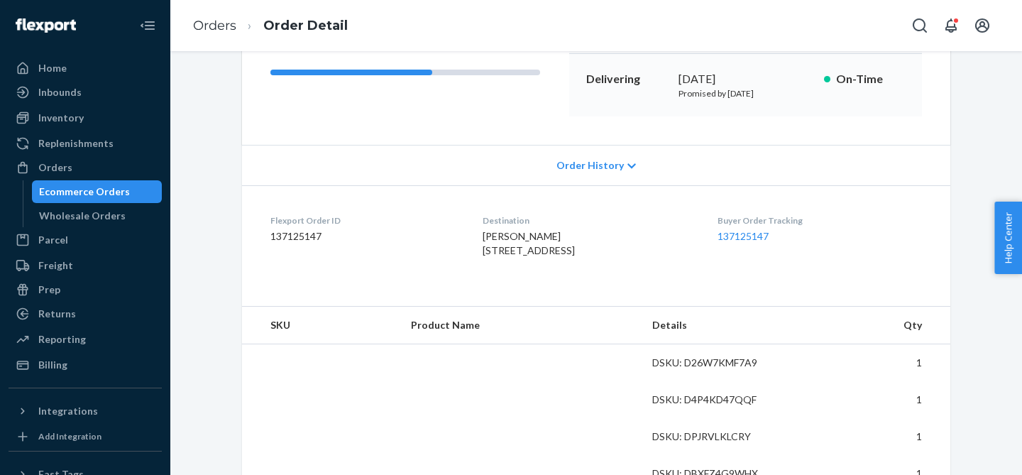
scroll to position [224, 0]
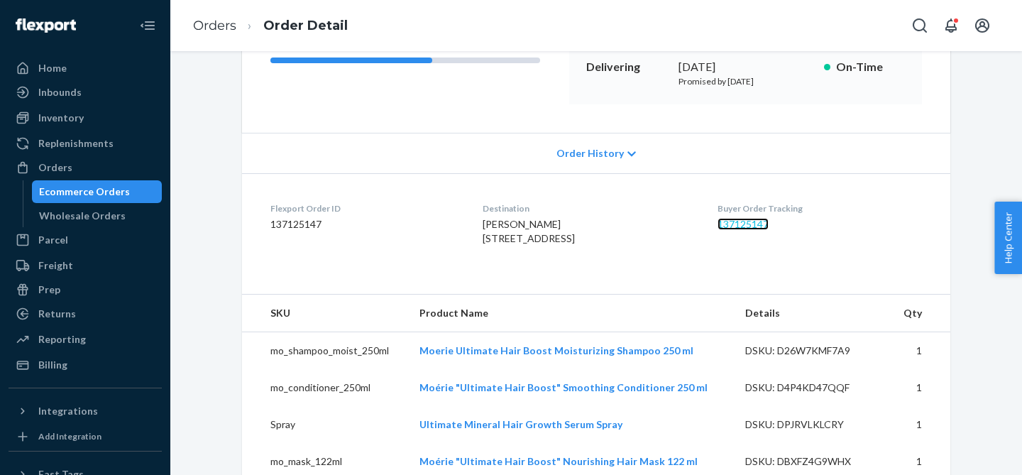
click at [738, 222] on link "137125147" at bounding box center [743, 224] width 51 height 12
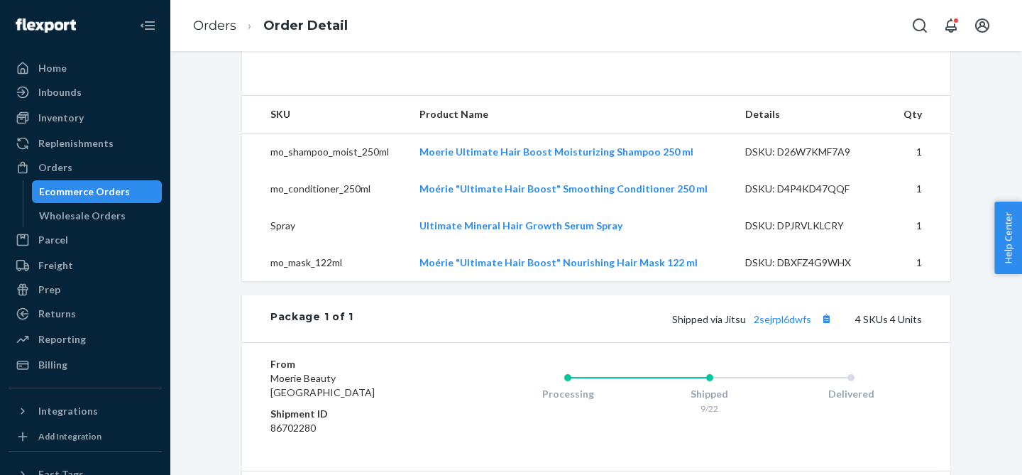
scroll to position [688, 0]
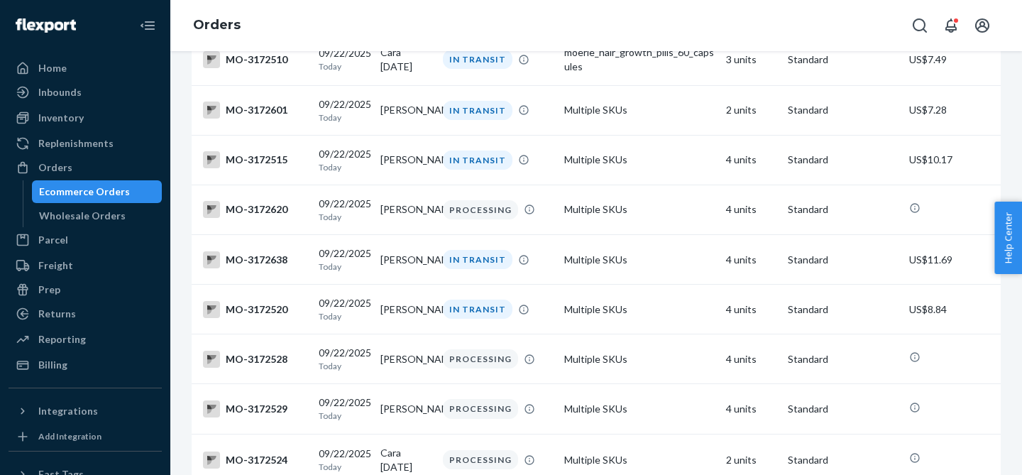
scroll to position [2376, 0]
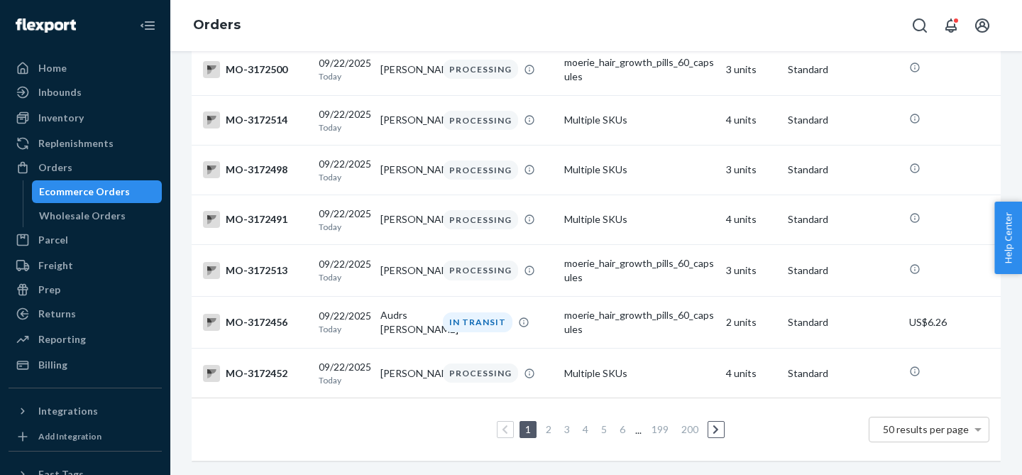
click at [586, 427] on link "4" at bounding box center [585, 429] width 11 height 12
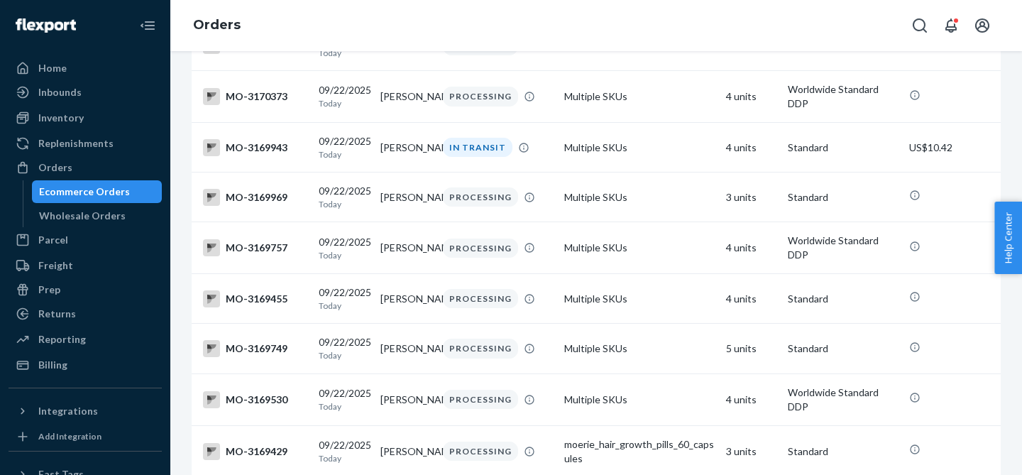
scroll to position [1340, 0]
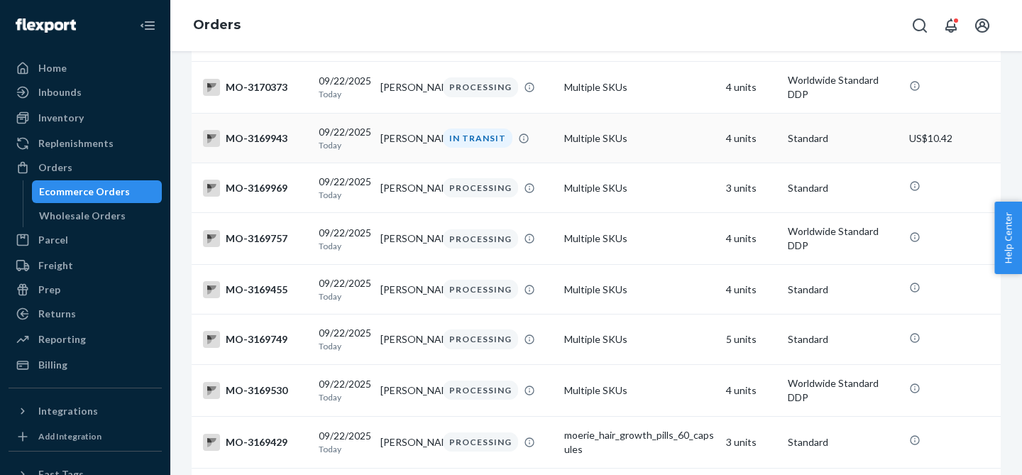
click at [486, 148] on div "IN TRANSIT" at bounding box center [478, 138] width 70 height 19
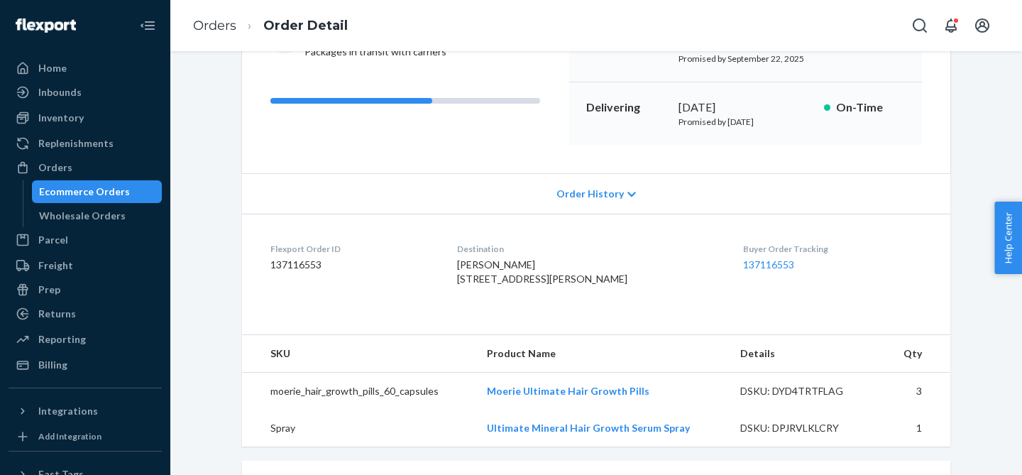
scroll to position [234, 0]
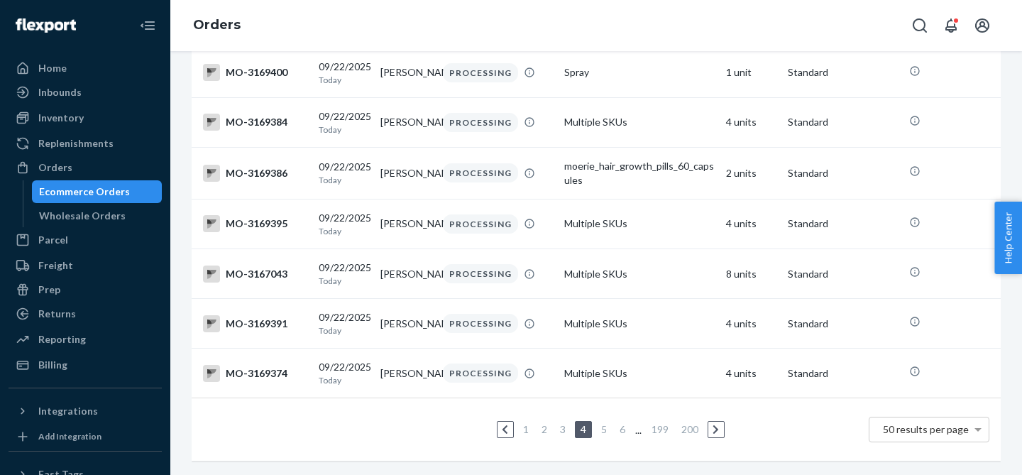
scroll to position [2432, 0]
click at [660, 431] on link "199" at bounding box center [660, 429] width 23 height 12
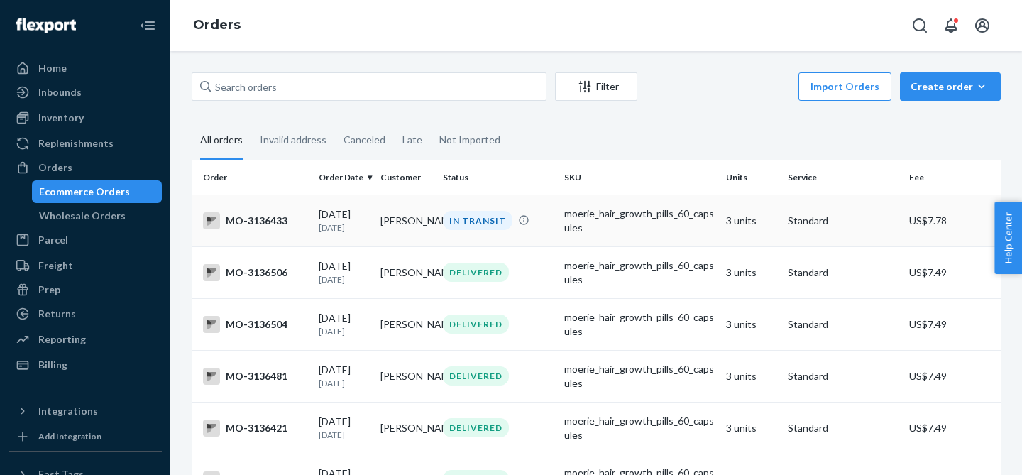
click at [481, 228] on div "IN TRANSIT" at bounding box center [478, 220] width 70 height 19
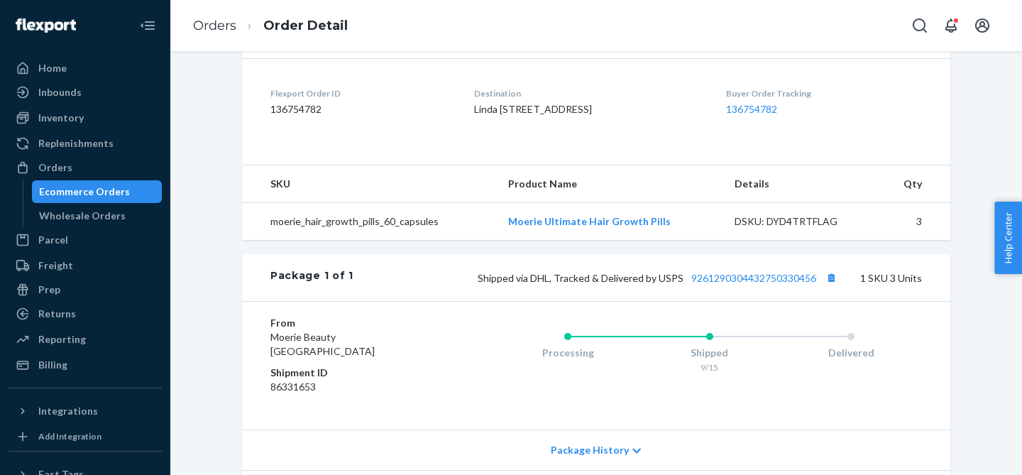
scroll to position [339, 0]
click at [743, 283] on link "9261290304432750330456" at bounding box center [753, 277] width 125 height 12
click at [76, 90] on div "Inbounds" at bounding box center [59, 92] width 43 height 14
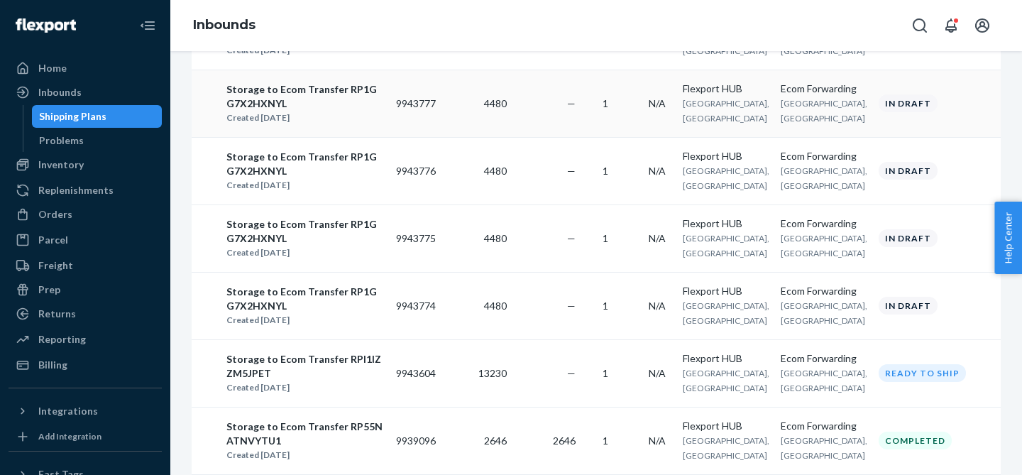
scroll to position [229, 0]
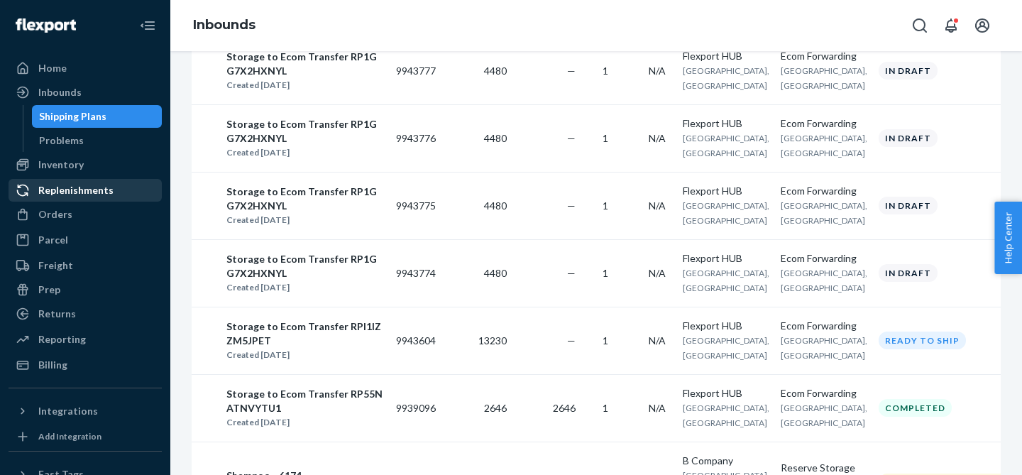
click at [72, 192] on div "Replenishments" at bounding box center [75, 190] width 75 height 14
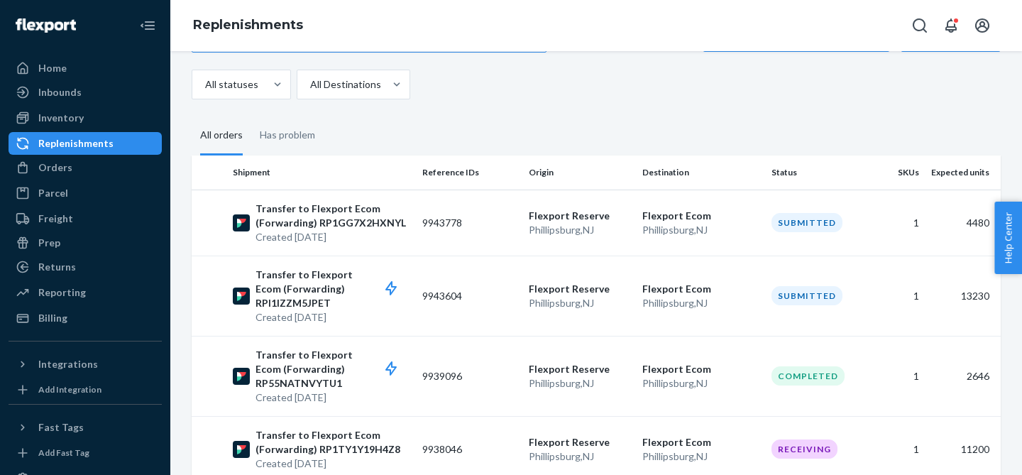
scroll to position [155, 0]
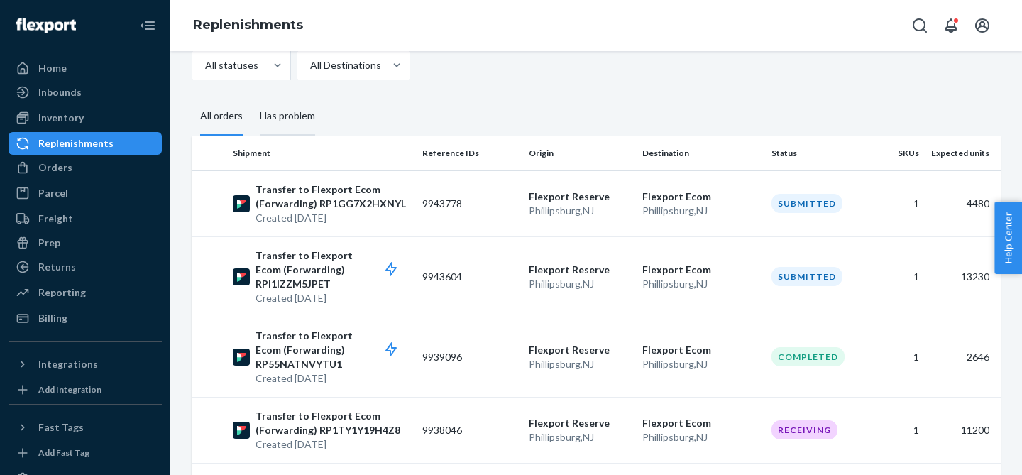
click at [297, 109] on div "Has problem" at bounding box center [287, 116] width 55 height 39
click at [251, 97] on input "Has problem" at bounding box center [251, 97] width 0 height 0
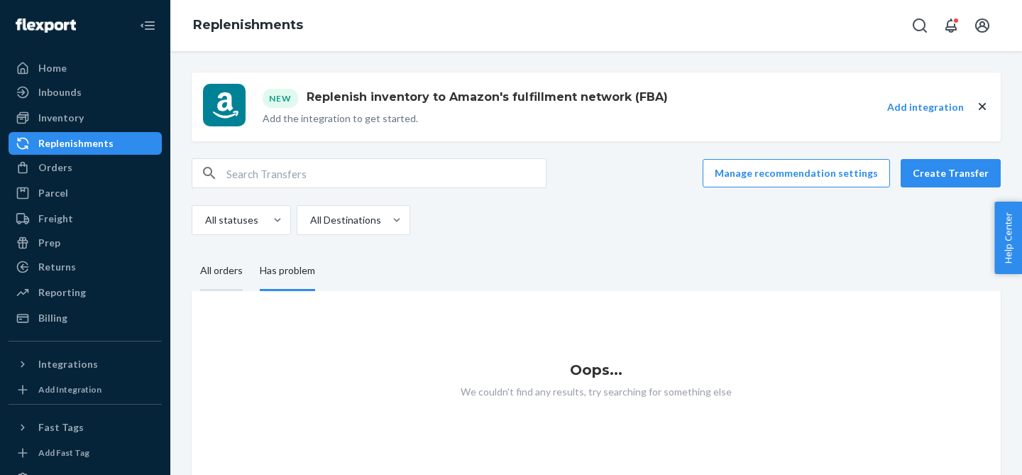
click at [235, 274] on div "All orders" at bounding box center [221, 271] width 43 height 39
click at [192, 252] on input "All orders" at bounding box center [192, 252] width 0 height 0
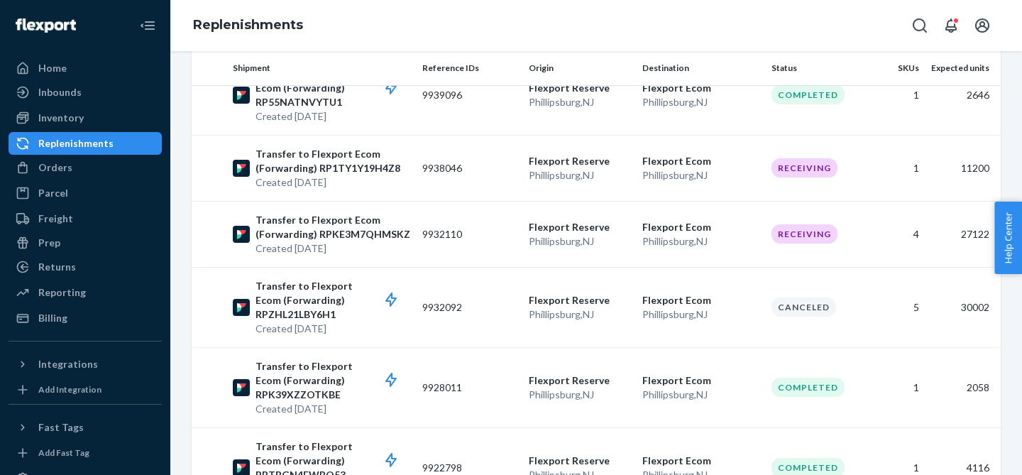
scroll to position [415, 0]
